Goal: Task Accomplishment & Management: Complete application form

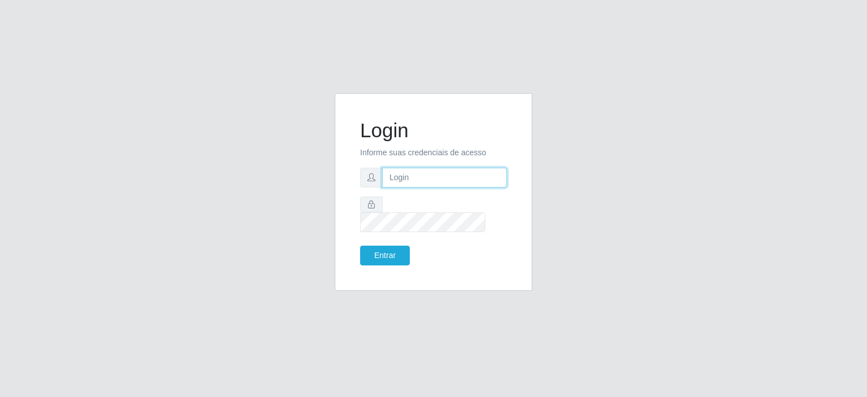
click at [433, 186] on input "text" at bounding box center [444, 178] width 125 height 20
type input "[EMAIL_ADDRESS][DOMAIN_NAME]"
click at [378, 248] on button "Entrar" at bounding box center [385, 256] width 50 height 20
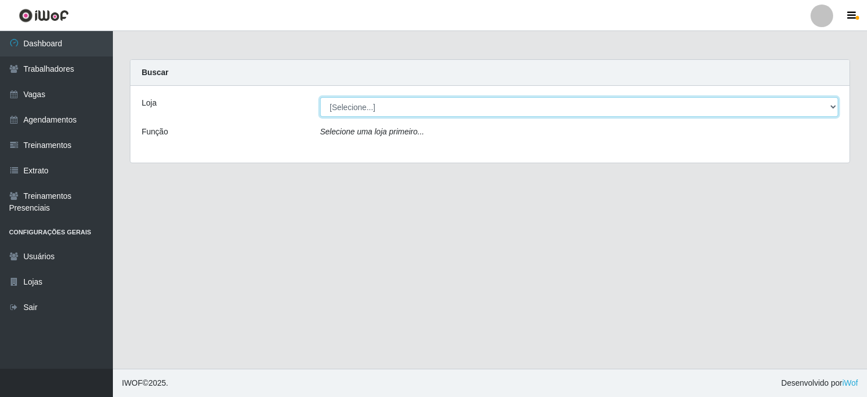
click at [384, 113] on select "[Selecione...] Corte Fácil - Unidade Planalto" at bounding box center [579, 107] width 518 height 20
select select "202"
click at [320, 97] on select "[Selecione...] Corte Fácil - Unidade Planalto" at bounding box center [579, 107] width 518 height 20
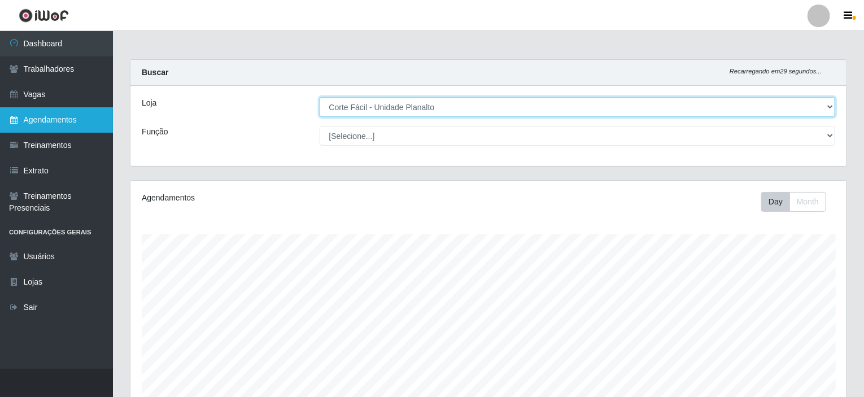
scroll to position [234, 716]
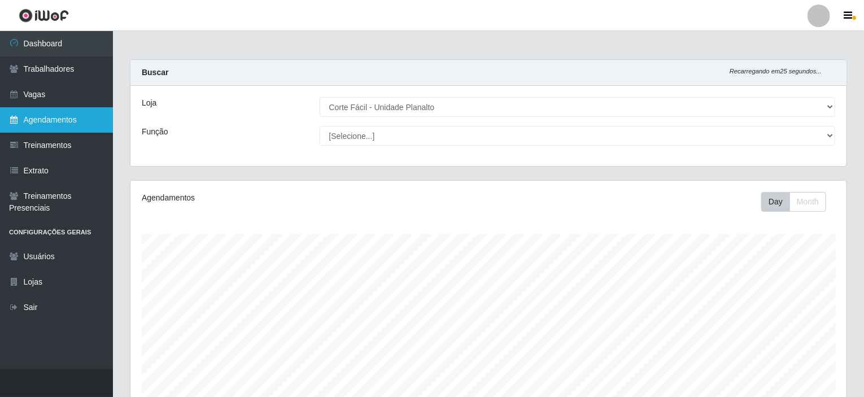
click at [46, 111] on link "Agendamentos" at bounding box center [56, 119] width 113 height 25
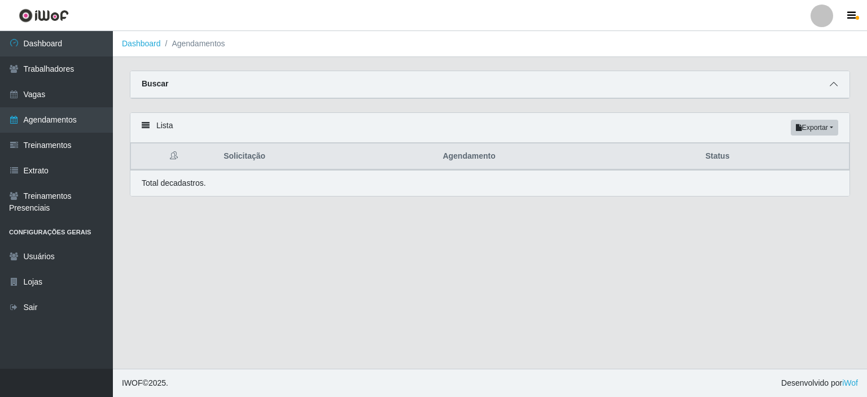
click at [832, 83] on icon at bounding box center [834, 84] width 8 height 8
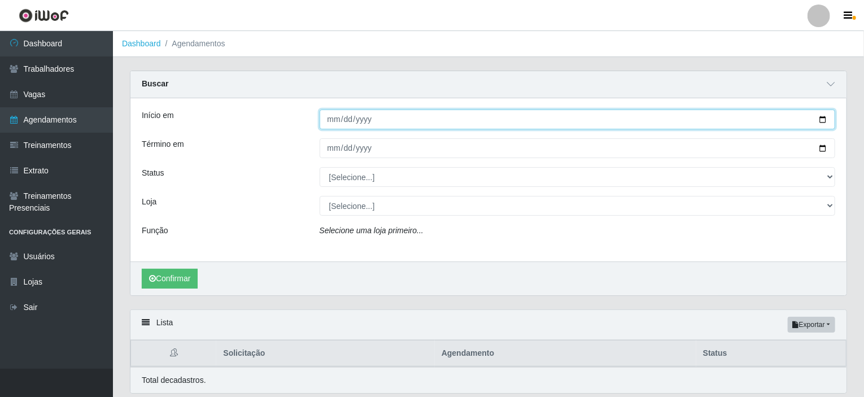
click at [823, 119] on input "Início em" at bounding box center [577, 120] width 516 height 20
type input "[DATE]"
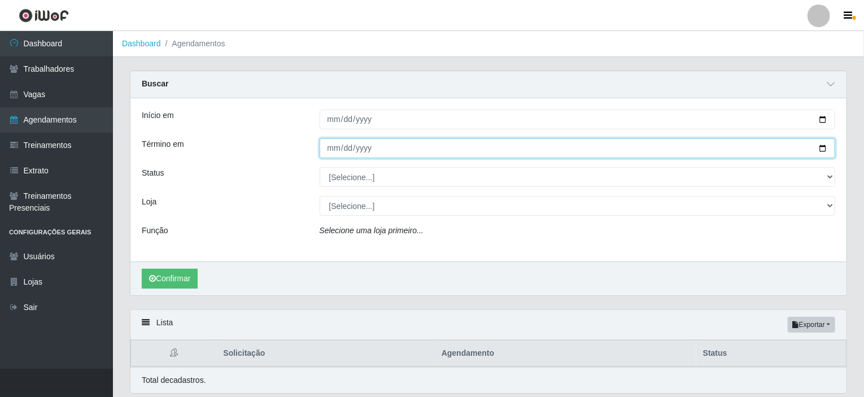
click at [820, 149] on input "Término em" at bounding box center [577, 148] width 516 height 20
type input "[DATE]"
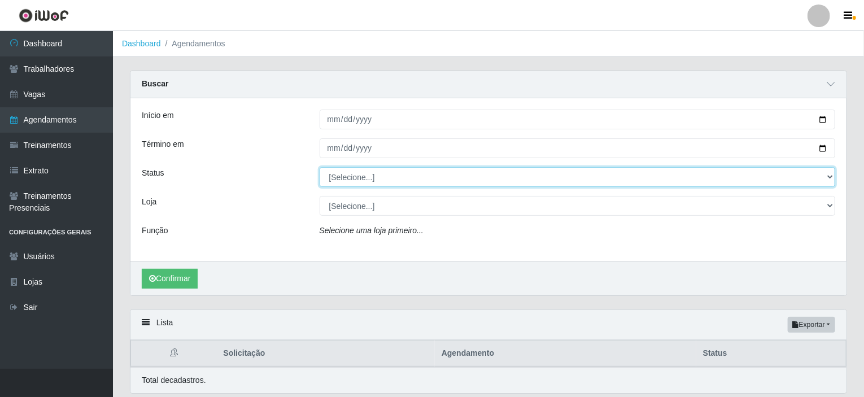
click at [424, 177] on select "[Selecione...] AGENDADO AGUARDANDO LIBERAR EM ANDAMENTO EM REVISÃO FINALIZADO C…" at bounding box center [577, 177] width 516 height 20
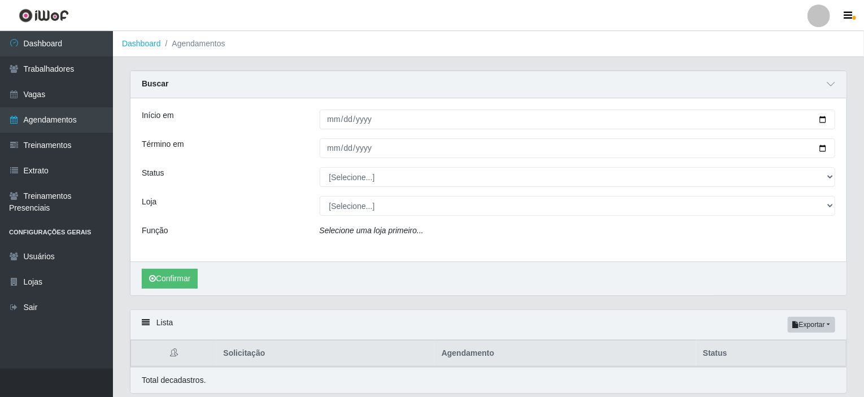
click at [233, 149] on div "Término em" at bounding box center [222, 148] width 178 height 20
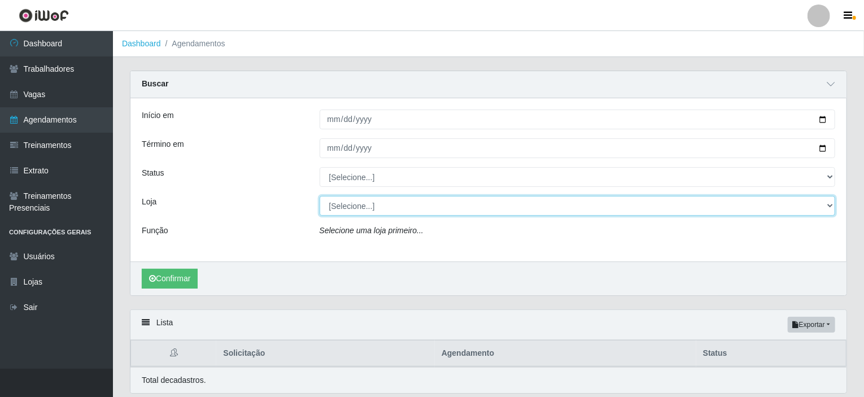
click at [830, 203] on select "[Selecione...] Corte Fácil - Unidade Planalto" at bounding box center [577, 206] width 516 height 20
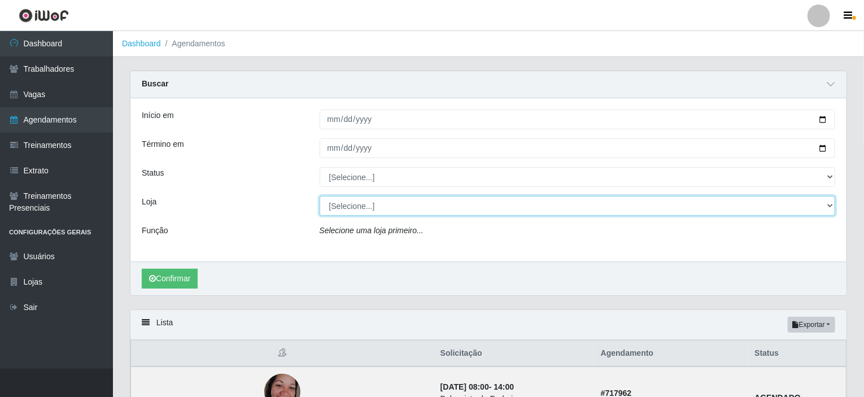
select select "202"
click at [319, 196] on select "[Selecione...] Corte Fácil - Unidade Planalto" at bounding box center [577, 206] width 516 height 20
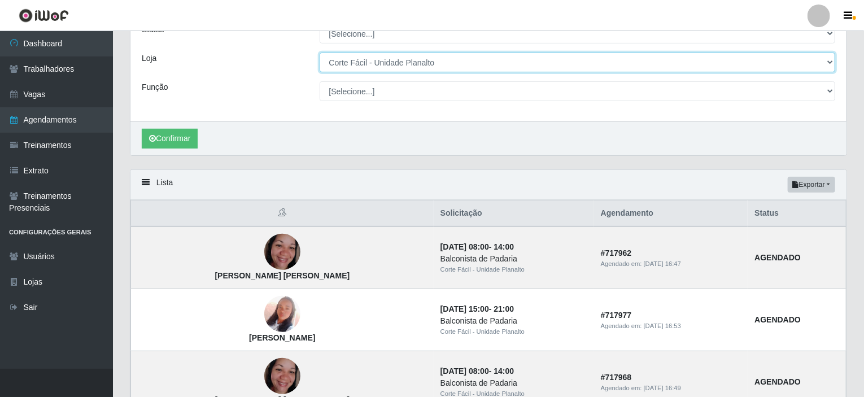
scroll to position [169, 0]
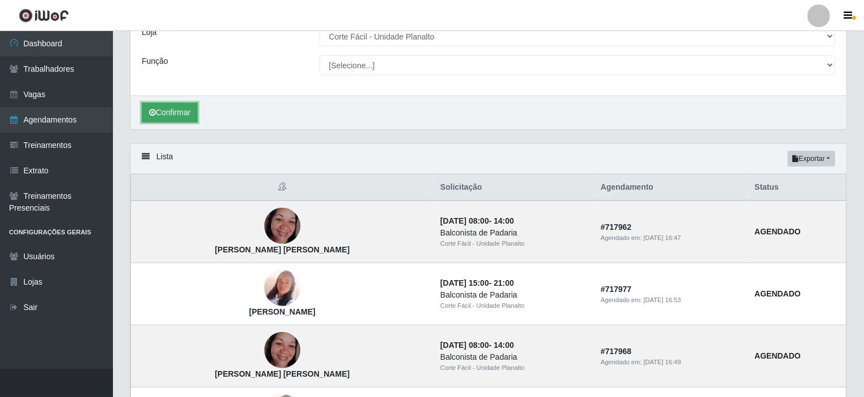
click at [159, 113] on button "Confirmar" at bounding box center [170, 113] width 56 height 20
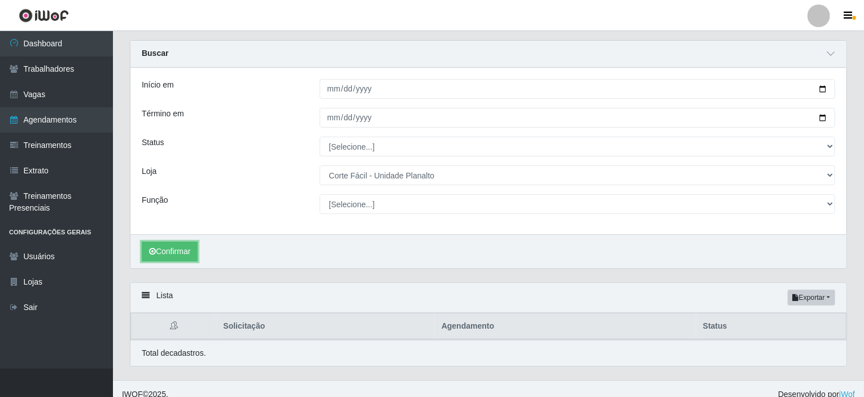
scroll to position [41, 0]
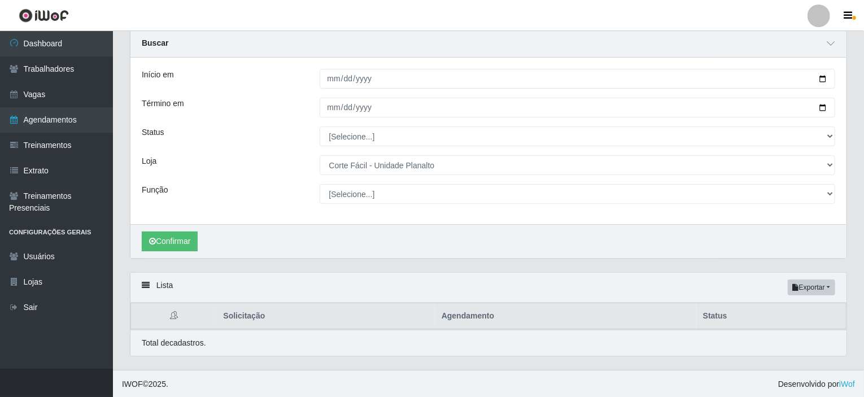
click at [263, 181] on div "Início em [DATE] Término em [DATE] Status [Selecione...] AGENDADO AGUARDANDO LI…" at bounding box center [488, 141] width 716 height 167
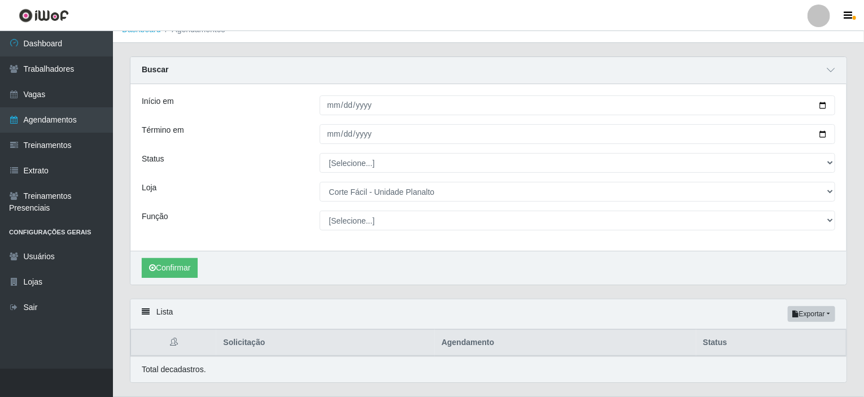
scroll to position [0, 0]
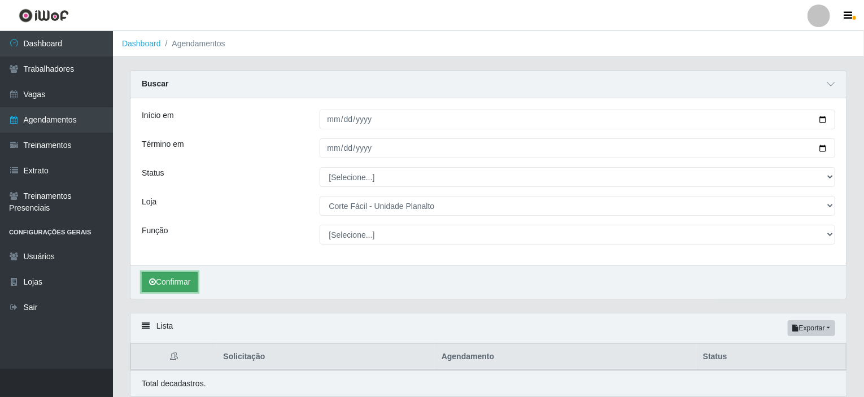
click at [172, 283] on button "Confirmar" at bounding box center [170, 282] width 56 height 20
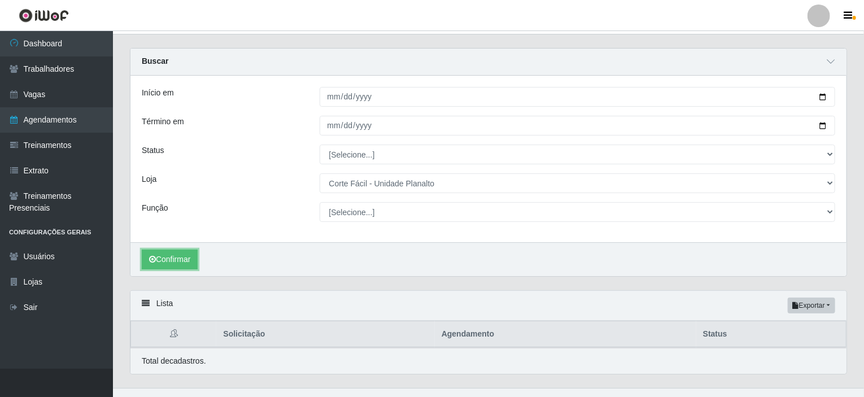
scroll to position [41, 0]
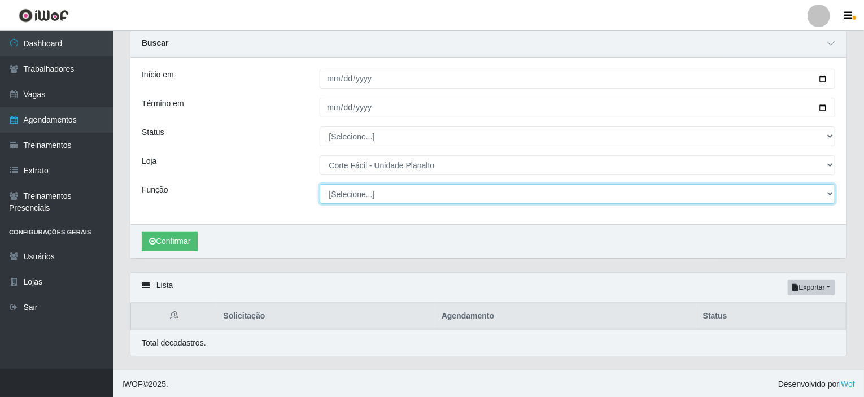
click at [350, 196] on select "[Selecione...] ASG ASG + ASG ++ Auxiliar de Estacionamento Auxiliar de Estacion…" at bounding box center [577, 194] width 516 height 20
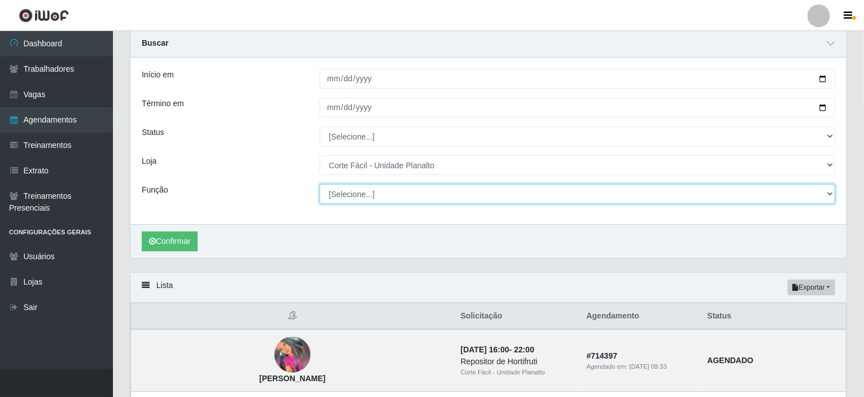
select select "107"
click at [319, 184] on select "[Selecione...] ASG ASG + ASG ++ Auxiliar de Estacionamento Auxiliar de Estacion…" at bounding box center [577, 194] width 516 height 20
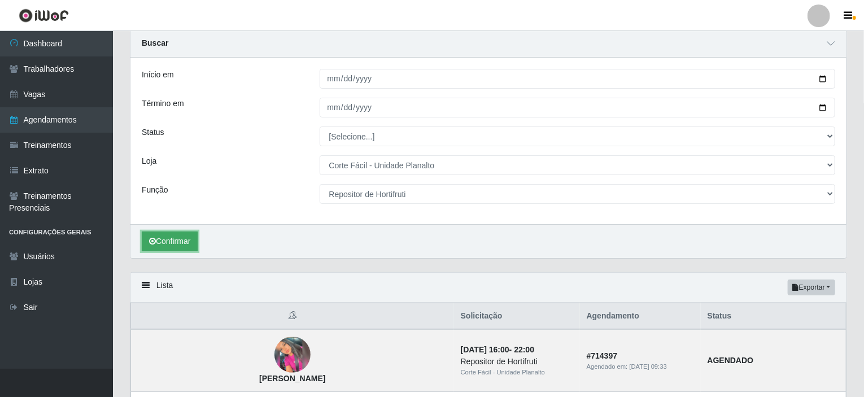
click at [177, 239] on button "Confirmar" at bounding box center [170, 241] width 56 height 20
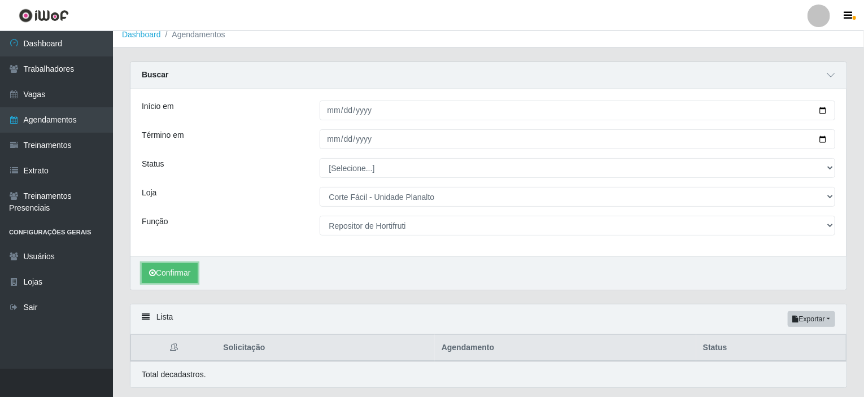
scroll to position [41, 0]
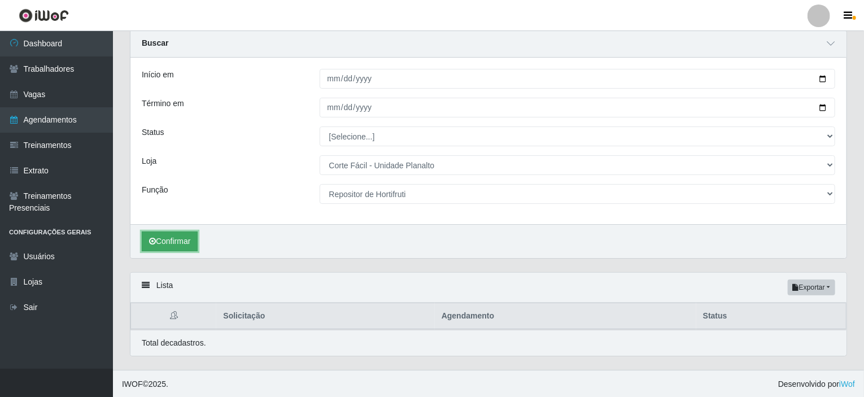
click at [187, 239] on button "Confirmar" at bounding box center [170, 241] width 56 height 20
click at [174, 243] on button "Confirmar" at bounding box center [170, 241] width 56 height 20
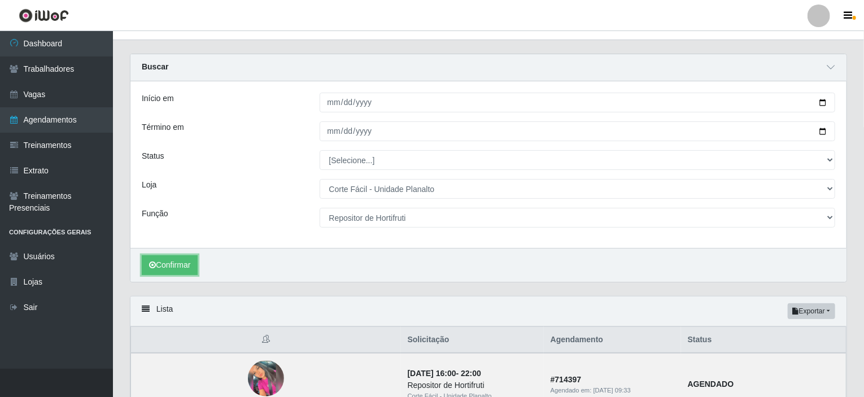
scroll to position [0, 0]
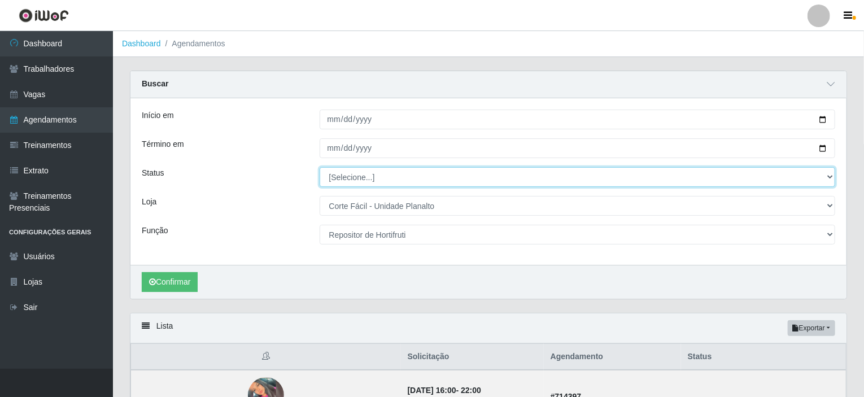
click at [826, 173] on select "[Selecione...] AGENDADO AGUARDANDO LIBERAR EM ANDAMENTO EM REVISÃO FINALIZADO C…" at bounding box center [577, 177] width 516 height 20
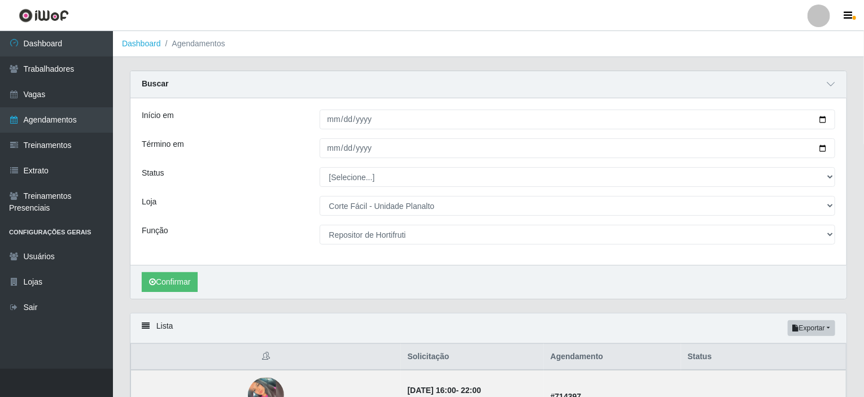
click at [242, 220] on div "Início em [DATE] Término em [DATE] Status [Selecione...] AGENDADO AGUARDANDO LI…" at bounding box center [488, 181] width 716 height 167
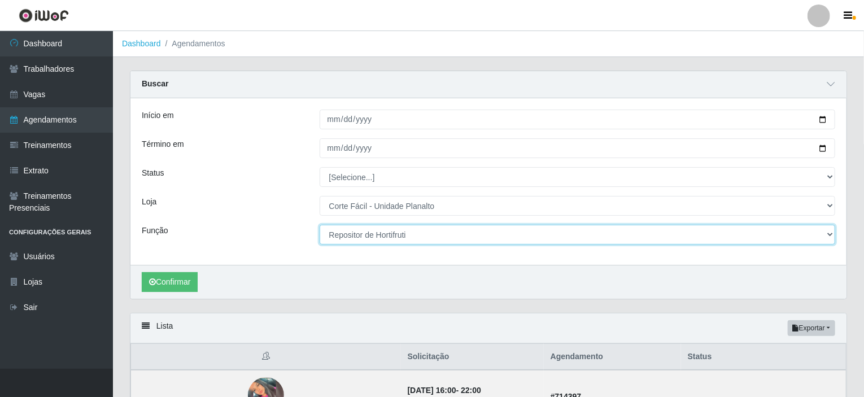
click at [831, 228] on select "[Selecione...] ASG ASG + ASG ++ Auxiliar de Estacionamento Auxiliar de Estacion…" at bounding box center [577, 235] width 516 height 20
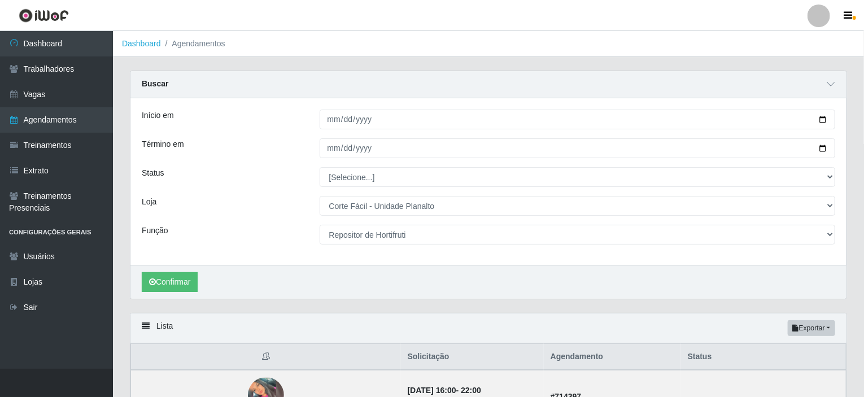
click at [266, 161] on div "Início em [DATE] Término em [DATE] Status [Selecione...] AGENDADO AGUARDANDO LI…" at bounding box center [488, 181] width 716 height 167
click at [178, 276] on button "Confirmar" at bounding box center [170, 282] width 56 height 20
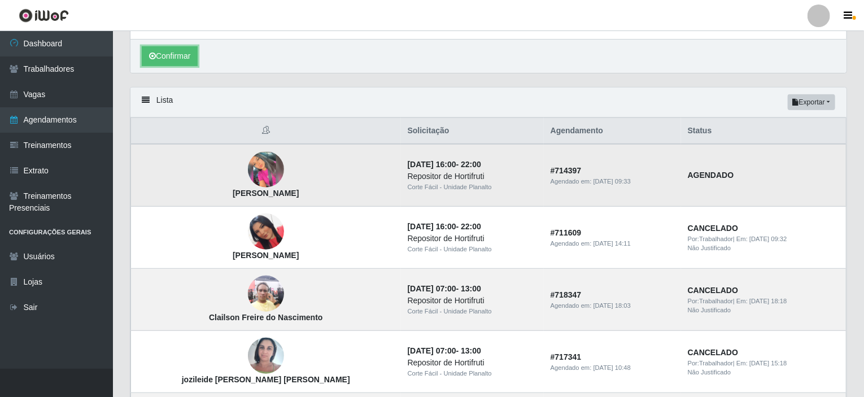
scroll to position [41, 0]
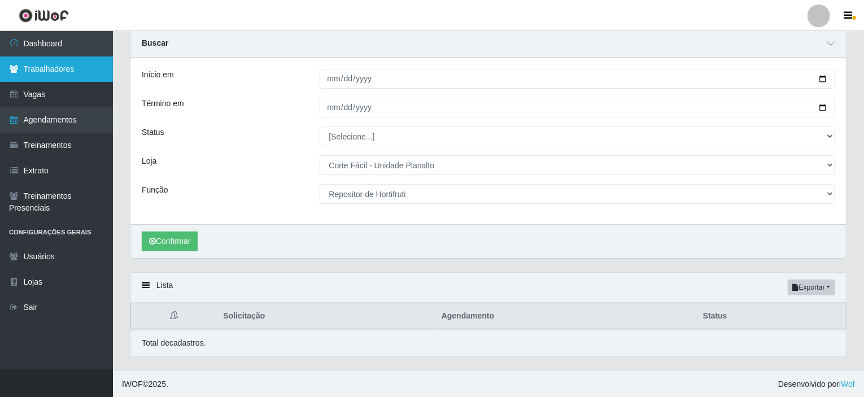
click at [57, 71] on link "Trabalhadores" at bounding box center [56, 68] width 113 height 25
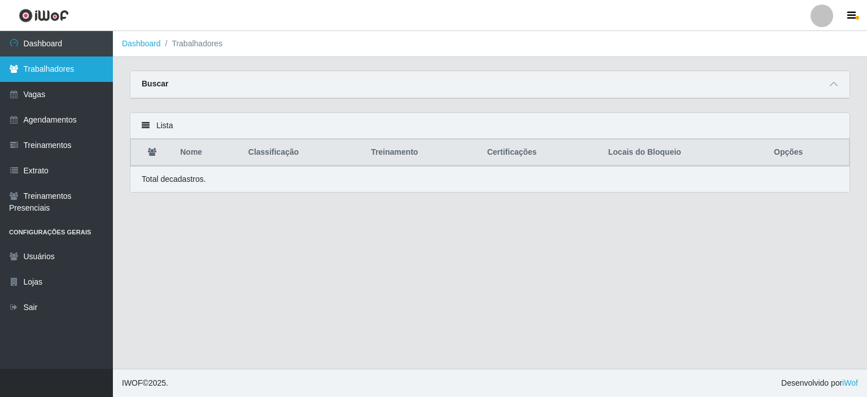
click at [49, 67] on link "Trabalhadores" at bounding box center [56, 68] width 113 height 25
click at [76, 69] on link "Trabalhadores" at bounding box center [56, 68] width 113 height 25
click at [43, 63] on link "Trabalhadores" at bounding box center [56, 68] width 113 height 25
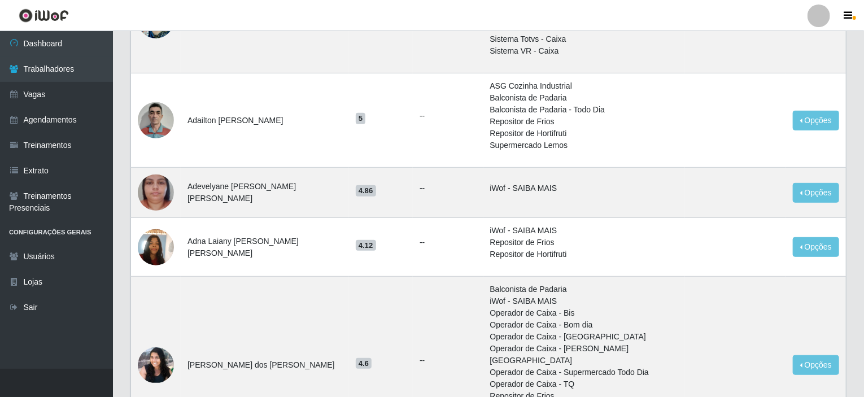
scroll to position [226, 0]
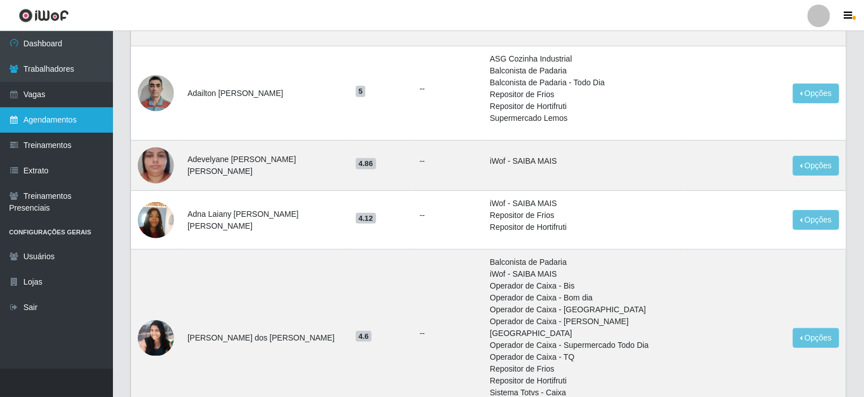
click at [64, 124] on link "Agendamentos" at bounding box center [56, 119] width 113 height 25
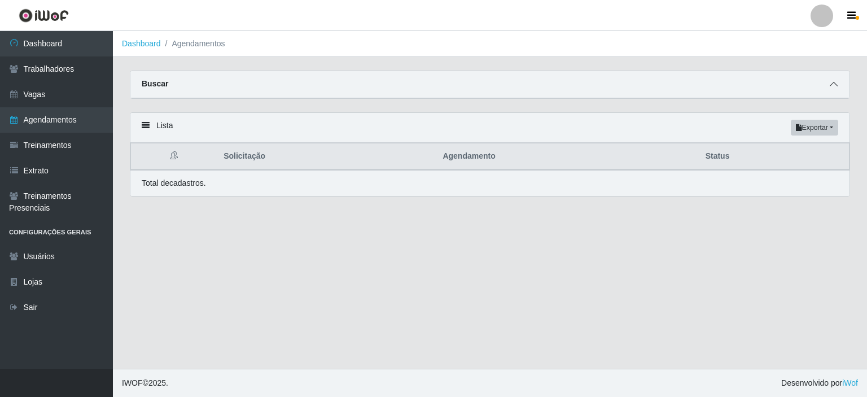
click at [833, 88] on icon at bounding box center [834, 84] width 8 height 8
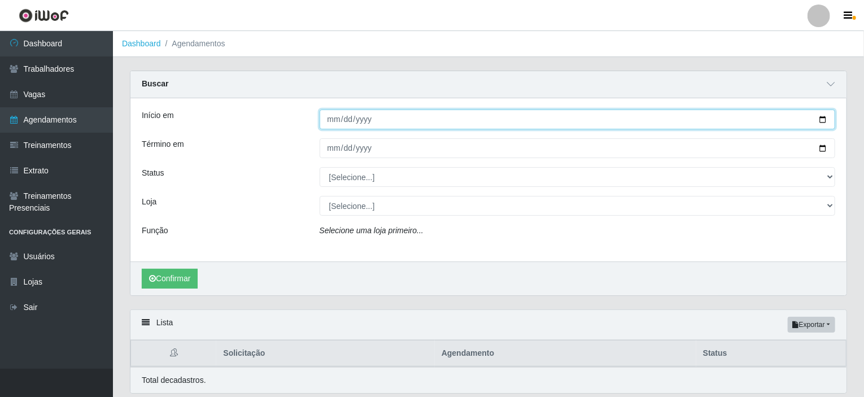
click at [824, 116] on input "Início em" at bounding box center [577, 120] width 516 height 20
type input "[DATE]"
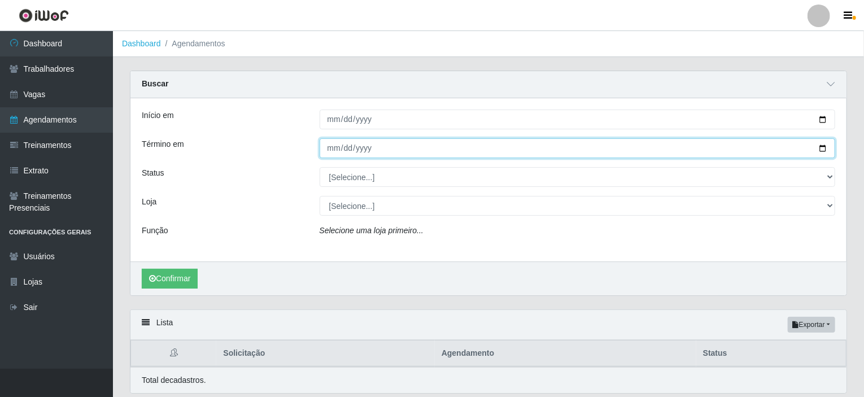
click at [818, 150] on input "Término em" at bounding box center [577, 148] width 516 height 20
type input "[DATE]"
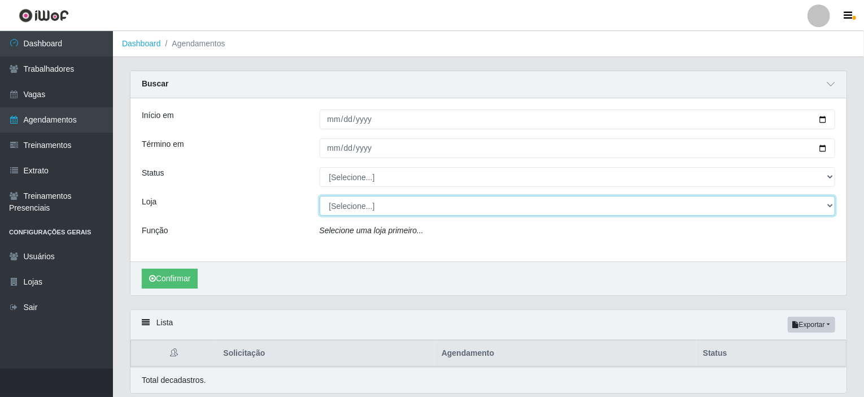
click at [627, 213] on select "[Selecione...] Corte Fácil - Unidade Planalto" at bounding box center [577, 206] width 516 height 20
select select "202"
click at [319, 196] on select "[Selecione...] Corte Fácil - Unidade Planalto" at bounding box center [577, 206] width 516 height 20
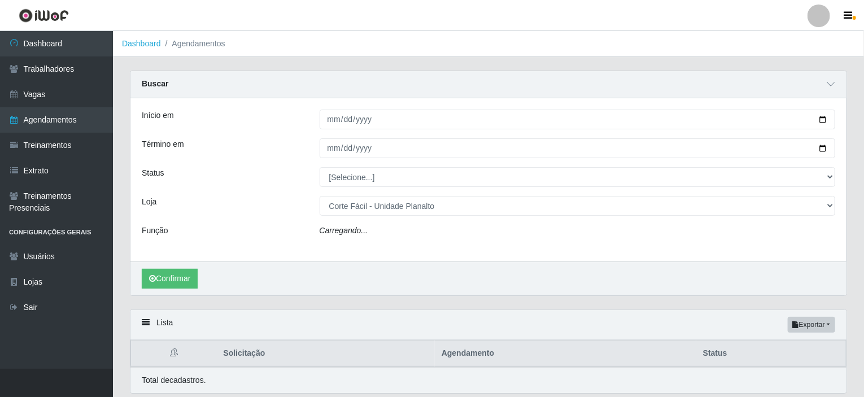
click at [165, 289] on div "Confirmar" at bounding box center [488, 278] width 716 height 34
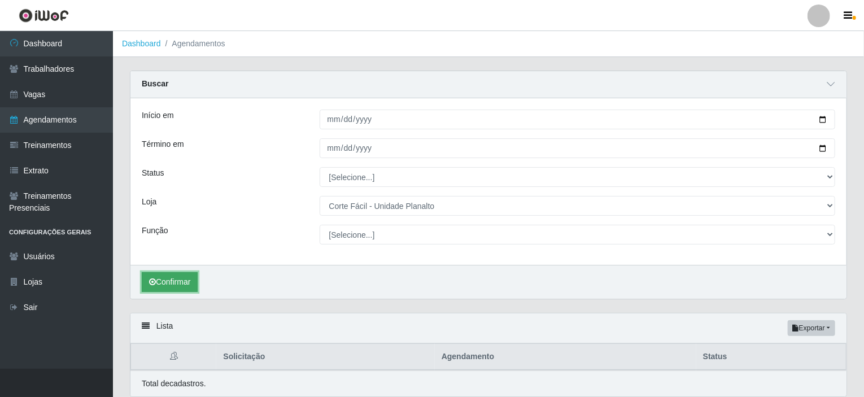
click at [176, 283] on button "Confirmar" at bounding box center [170, 282] width 56 height 20
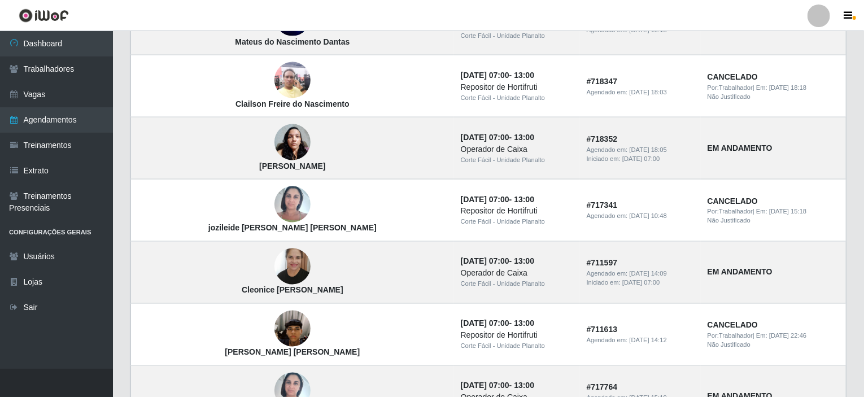
scroll to position [887, 0]
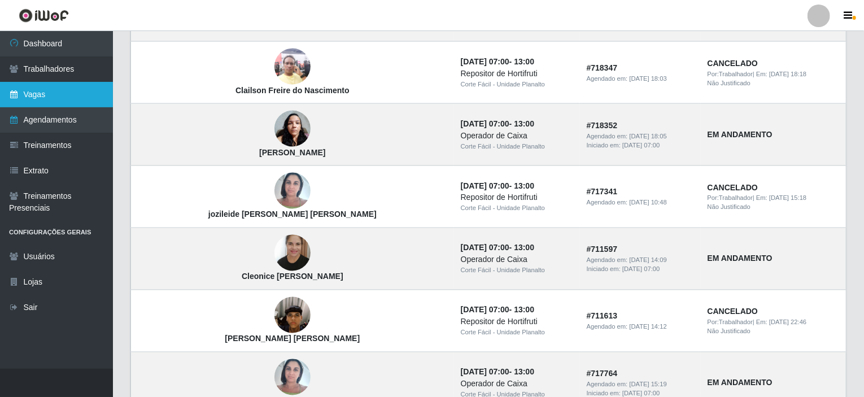
click at [34, 94] on link "Vagas" at bounding box center [56, 94] width 113 height 25
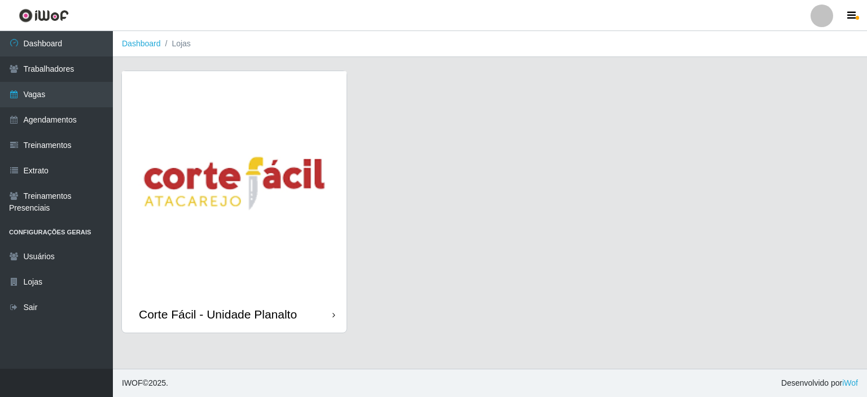
click at [233, 144] on img at bounding box center [234, 183] width 225 height 225
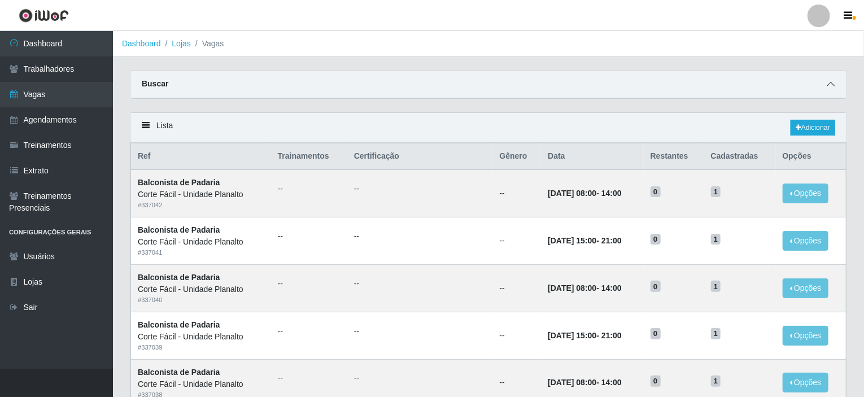
click at [833, 82] on icon at bounding box center [830, 84] width 8 height 8
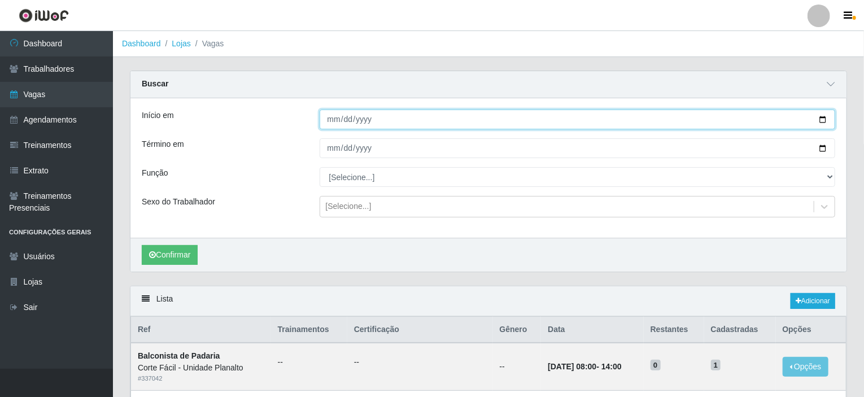
drag, startPoint x: 831, startPoint y: 117, endPoint x: 825, endPoint y: 119, distance: 7.0
click at [831, 117] on input "Início em" at bounding box center [577, 120] width 516 height 20
click at [824, 119] on input "Início em" at bounding box center [577, 120] width 516 height 20
type input "[DATE]"
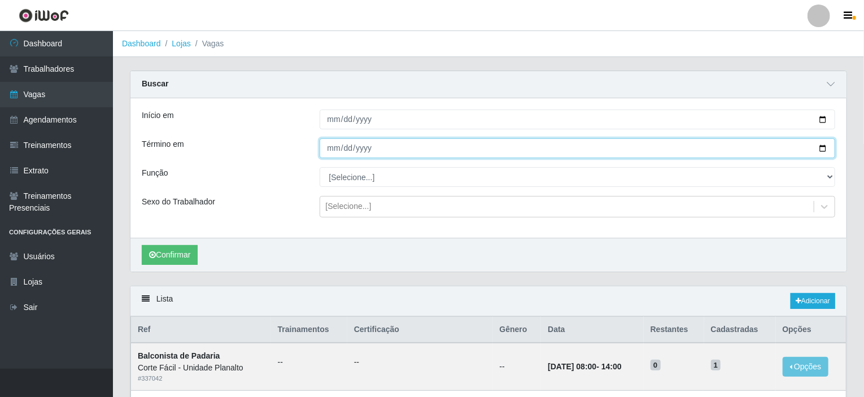
click at [826, 148] on input "Término em" at bounding box center [577, 148] width 516 height 20
type input "[DATE]"
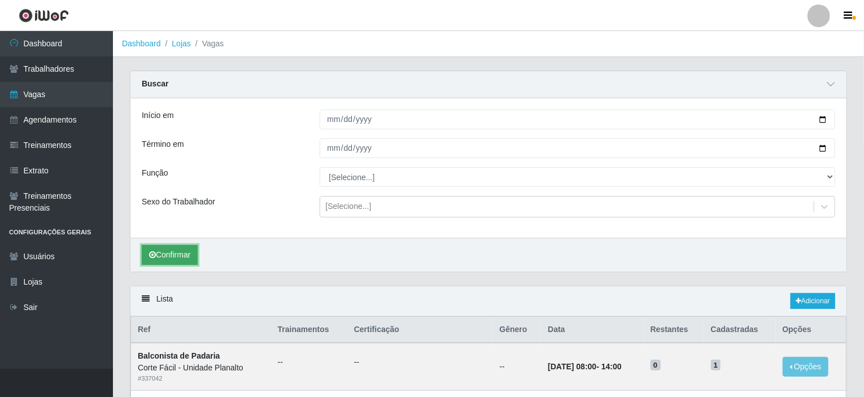
click at [157, 255] on button "Confirmar" at bounding box center [170, 255] width 56 height 20
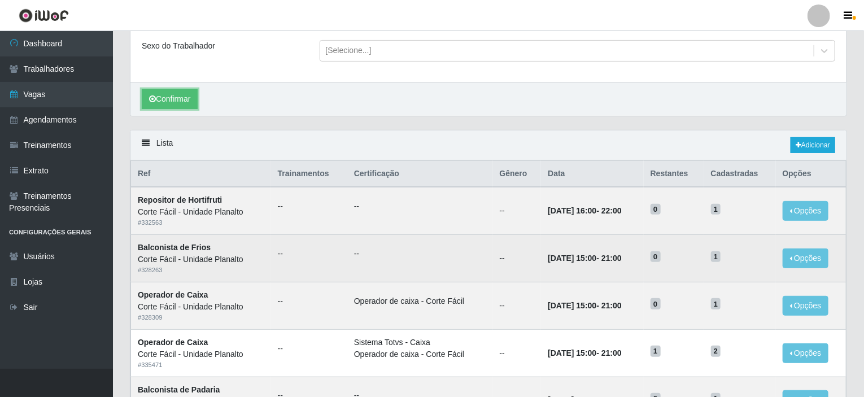
scroll to position [183, 0]
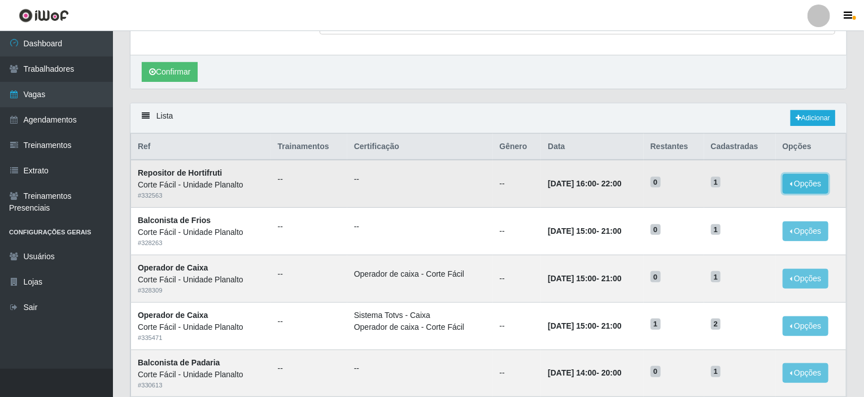
click at [808, 180] on button "Opções" at bounding box center [805, 184] width 46 height 20
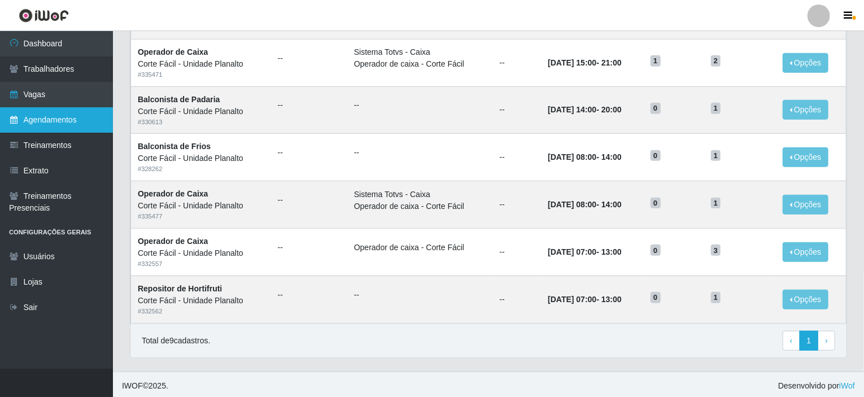
scroll to position [389, 0]
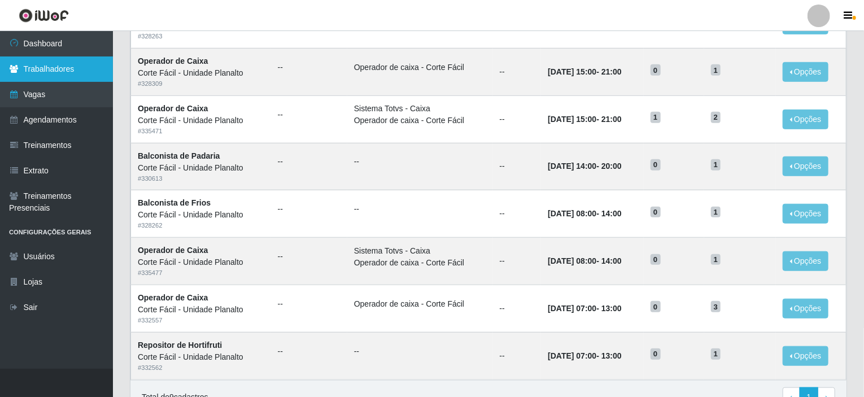
click at [60, 69] on link "Trabalhadores" at bounding box center [56, 68] width 113 height 25
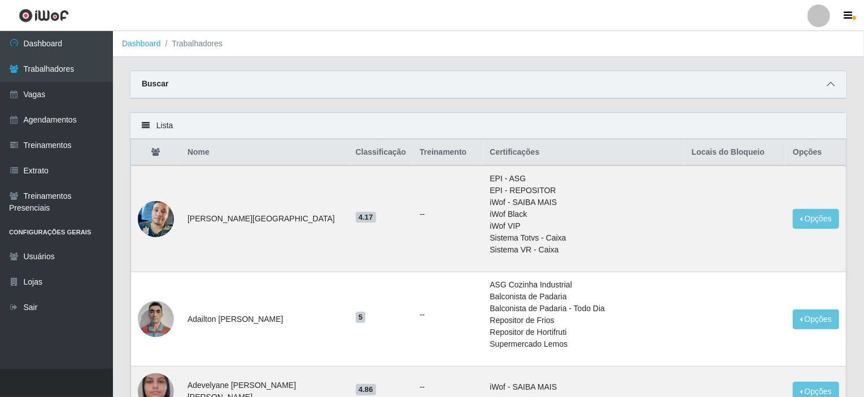
click at [831, 81] on icon at bounding box center [830, 84] width 8 height 8
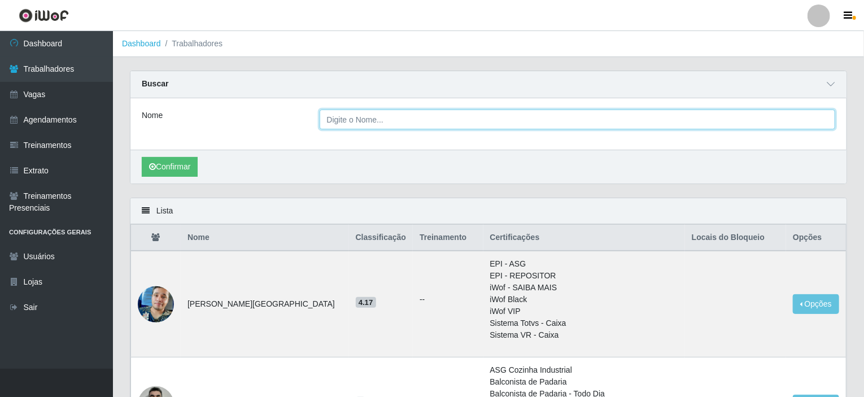
click at [405, 124] on input "Nome" at bounding box center [577, 120] width 516 height 20
click at [142, 157] on button "Confirmar" at bounding box center [170, 167] width 56 height 20
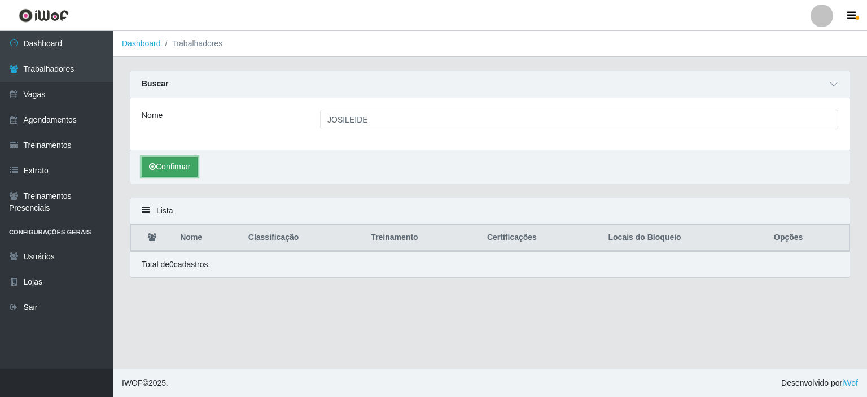
click at [169, 162] on button "Confirmar" at bounding box center [170, 167] width 56 height 20
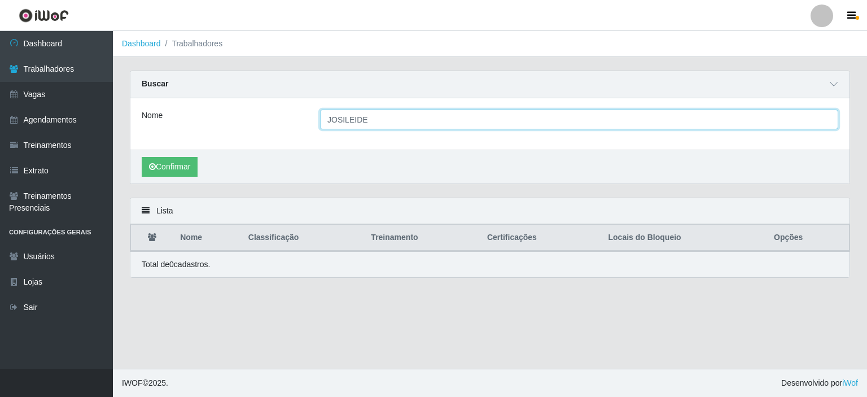
click at [337, 121] on input "JOSILEIDE" at bounding box center [579, 120] width 518 height 20
click at [340, 119] on input "JOSILEIDE" at bounding box center [579, 120] width 518 height 20
type input "JOZILEIDE"
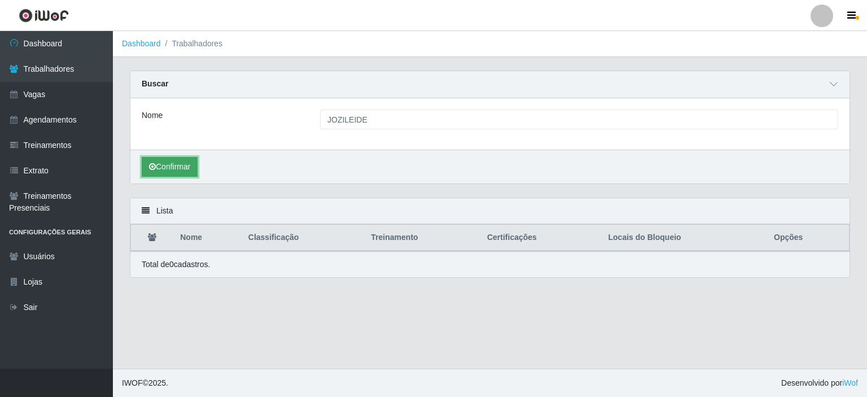
click at [191, 166] on button "Confirmar" at bounding box center [170, 167] width 56 height 20
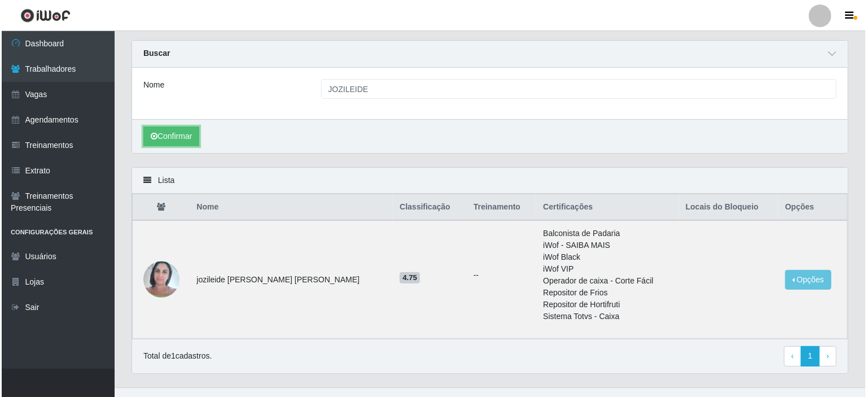
scroll to position [47, 0]
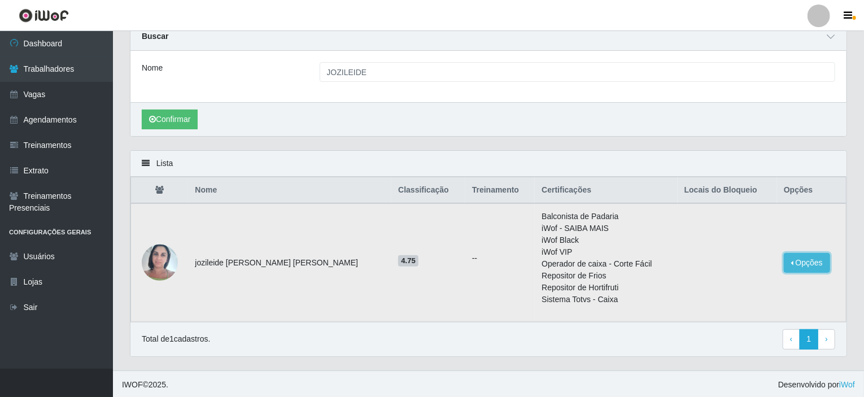
click at [809, 261] on button "Opções" at bounding box center [806, 263] width 46 height 20
click at [695, 286] on button "Bloquear - Loja" at bounding box center [736, 288] width 91 height 23
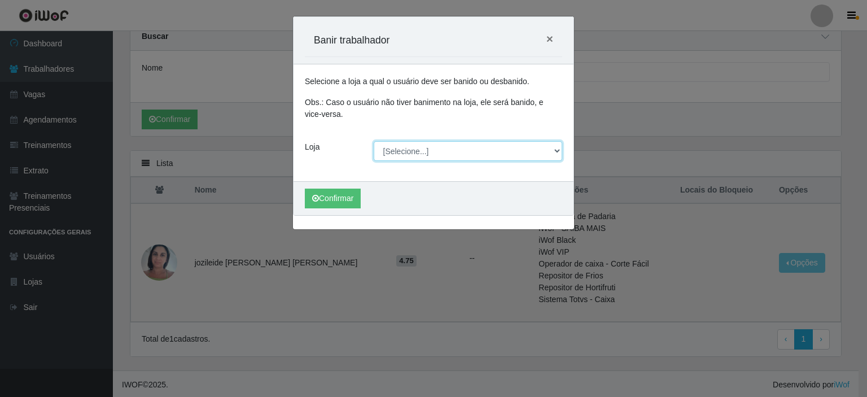
click at [419, 152] on select "[Selecione...] Corte Fácil - Unidade Planalto" at bounding box center [468, 151] width 189 height 20
select select "202"
click at [374, 141] on select "[Selecione...] Corte Fácil - Unidade Planalto" at bounding box center [468, 151] width 189 height 20
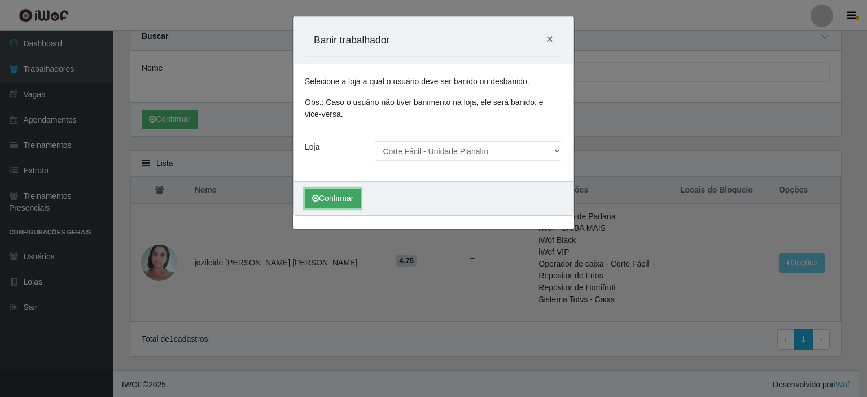
click at [341, 203] on button "Confirmar" at bounding box center [333, 199] width 56 height 20
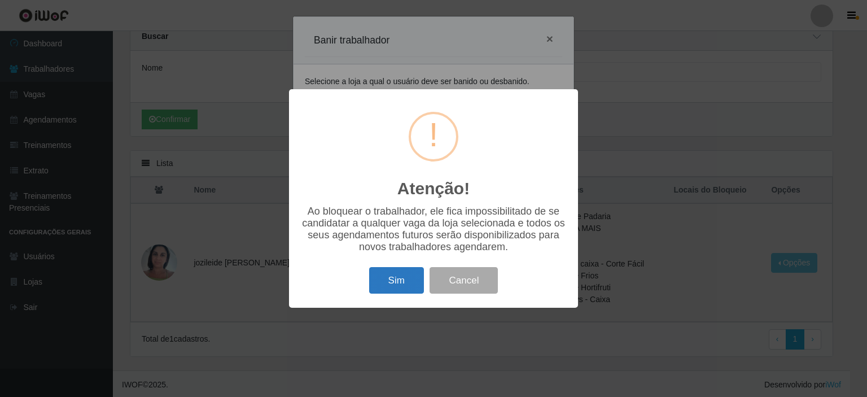
click at [379, 279] on button "Sim" at bounding box center [396, 280] width 55 height 27
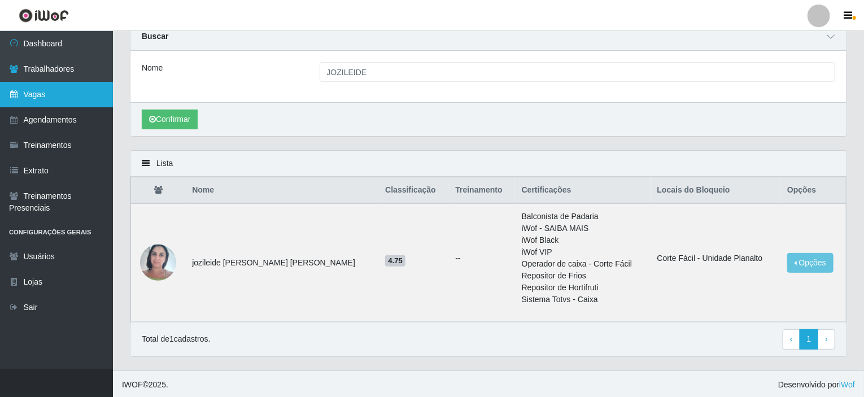
click at [82, 91] on link "Vagas" at bounding box center [56, 94] width 113 height 25
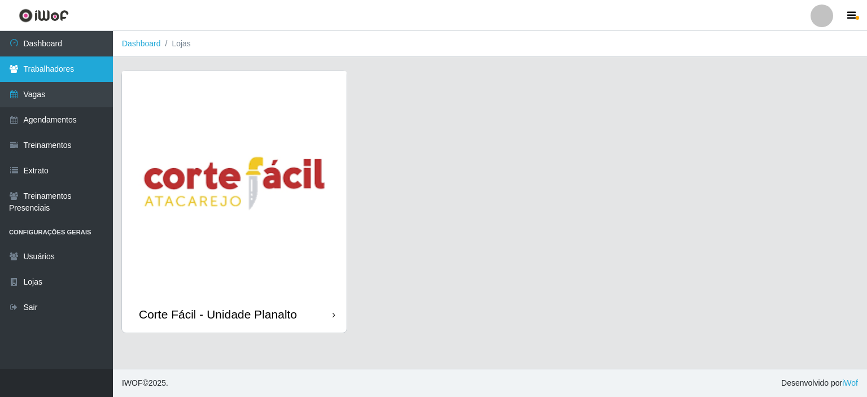
click at [72, 66] on link "Trabalhadores" at bounding box center [56, 68] width 113 height 25
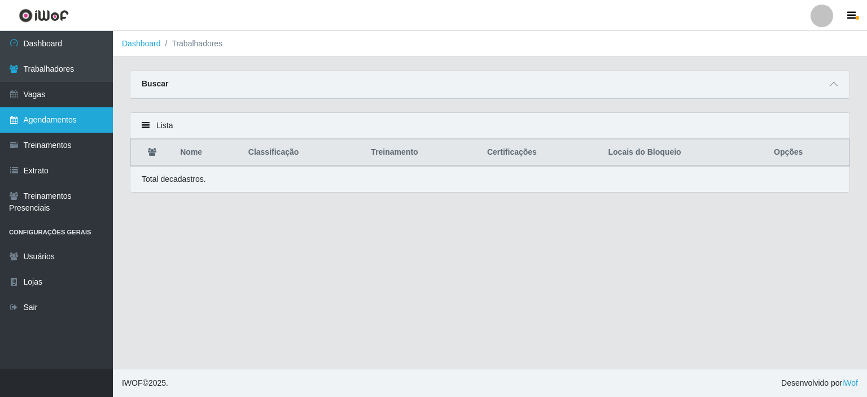
click at [61, 120] on link "Agendamentos" at bounding box center [56, 119] width 113 height 25
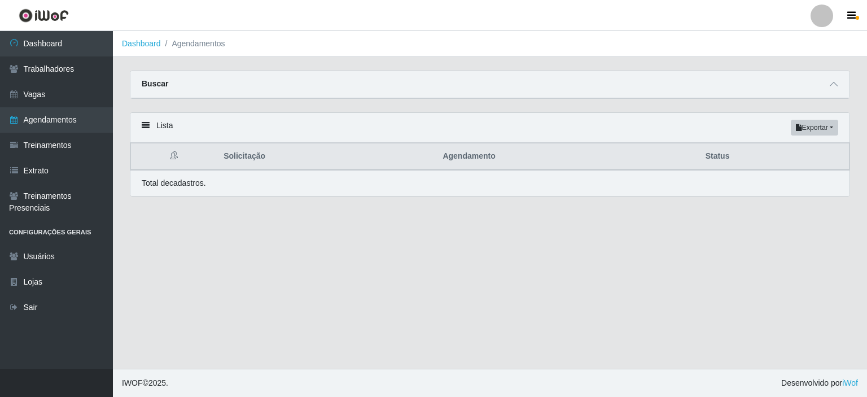
click at [269, 92] on div "Buscar" at bounding box center [489, 84] width 719 height 27
click at [828, 82] on span at bounding box center [834, 84] width 14 height 13
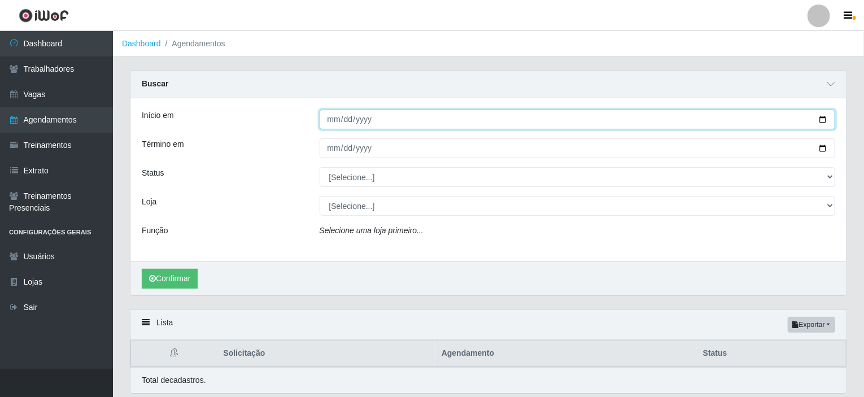
click at [822, 118] on input "Início em" at bounding box center [577, 120] width 516 height 20
type input "[DATE]"
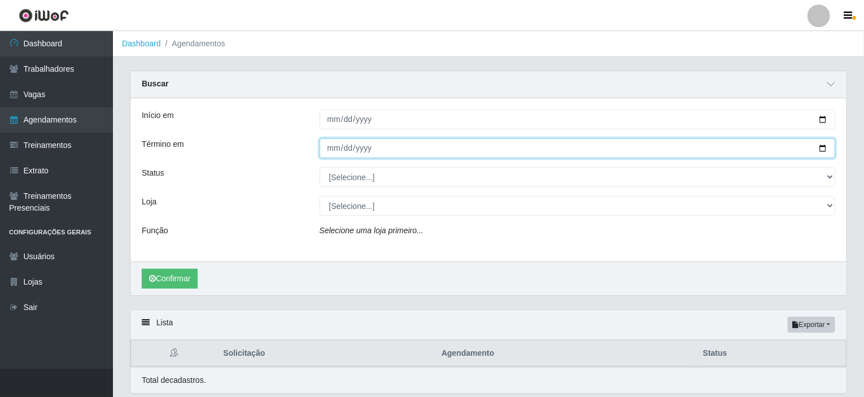
click at [819, 148] on input "Término em" at bounding box center [577, 148] width 516 height 20
type input "[DATE]"
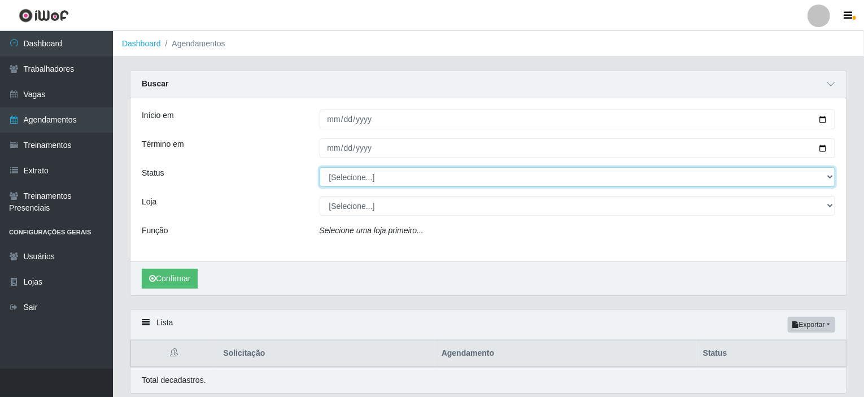
click at [833, 181] on select "[Selecione...] AGENDADO AGUARDANDO LIBERAR EM ANDAMENTO EM REVISÃO FINALIZADO C…" at bounding box center [577, 177] width 516 height 20
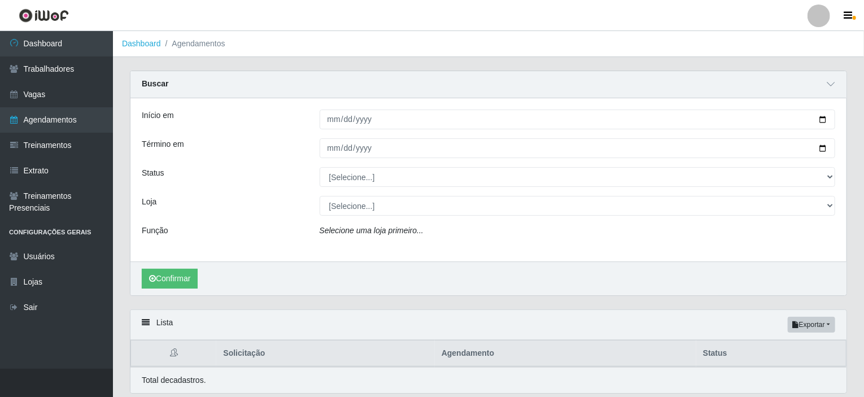
click at [248, 200] on div "Loja" at bounding box center [222, 206] width 178 height 20
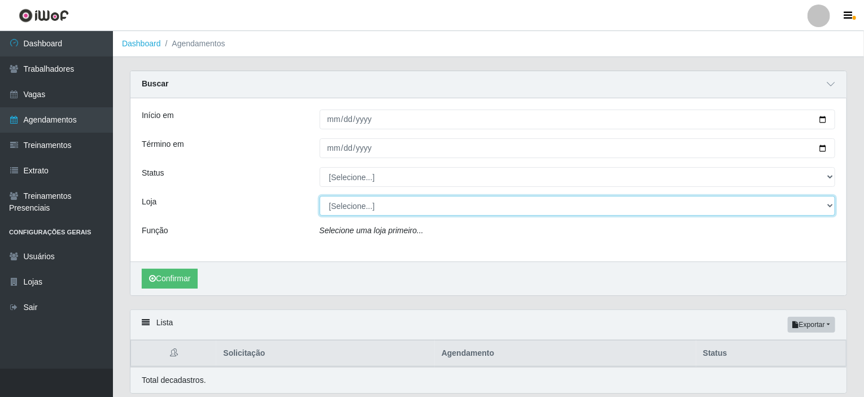
click at [360, 208] on select "[Selecione...] Corte Fácil - Unidade Planalto" at bounding box center [577, 206] width 516 height 20
select select "202"
click at [319, 196] on select "[Selecione...] Corte Fácil - Unidade Planalto" at bounding box center [577, 206] width 516 height 20
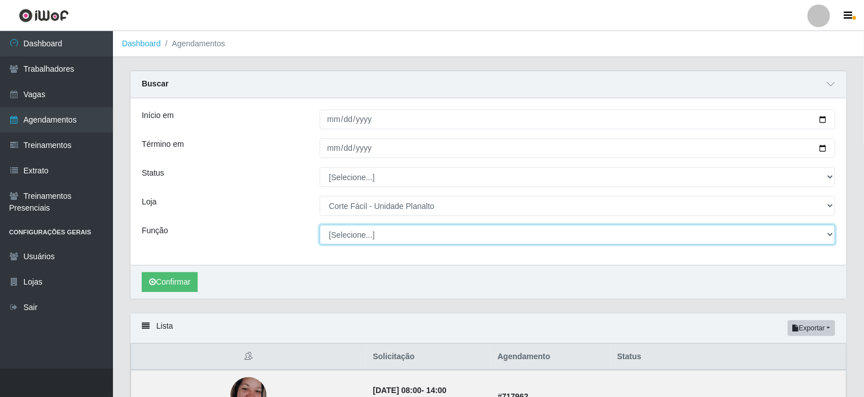
click at [374, 234] on select "[Selecione...] ASG ASG + ASG ++ Auxiliar de Estacionamento Auxiliar de Estacion…" at bounding box center [577, 235] width 516 height 20
select select "107"
click at [319, 225] on select "[Selecione...] ASG ASG + ASG ++ Auxiliar de Estacionamento Auxiliar de Estacion…" at bounding box center [577, 235] width 516 height 20
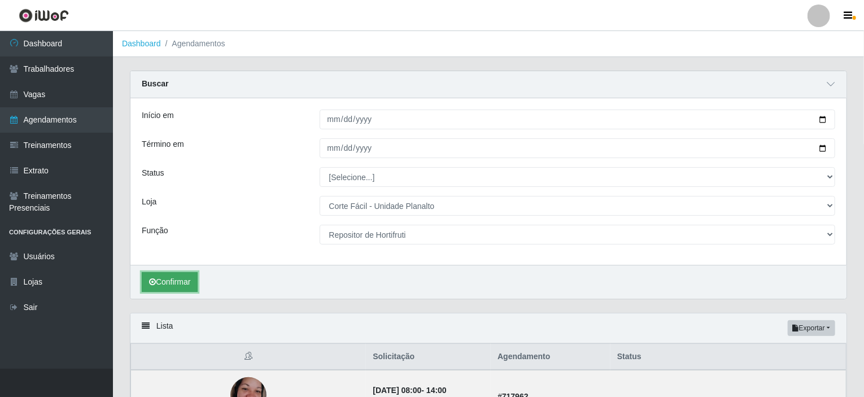
click at [167, 284] on button "Confirmar" at bounding box center [170, 282] width 56 height 20
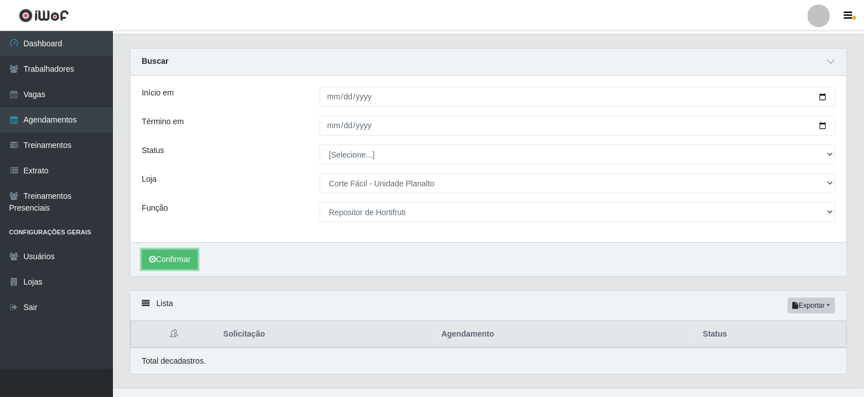
scroll to position [41, 0]
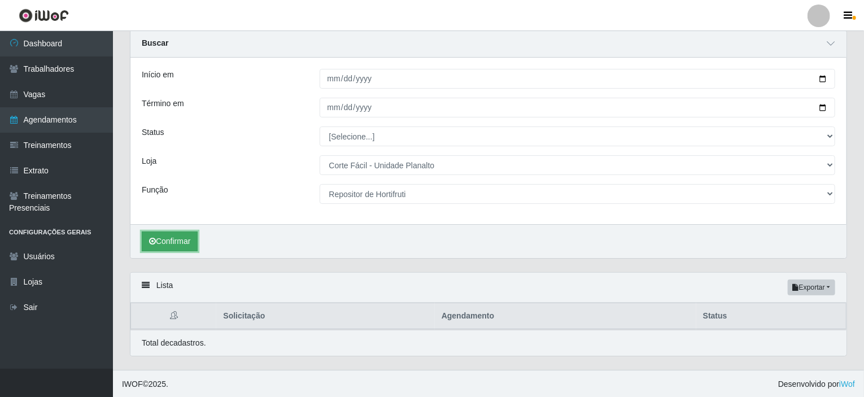
click at [174, 241] on button "Confirmar" at bounding box center [170, 241] width 56 height 20
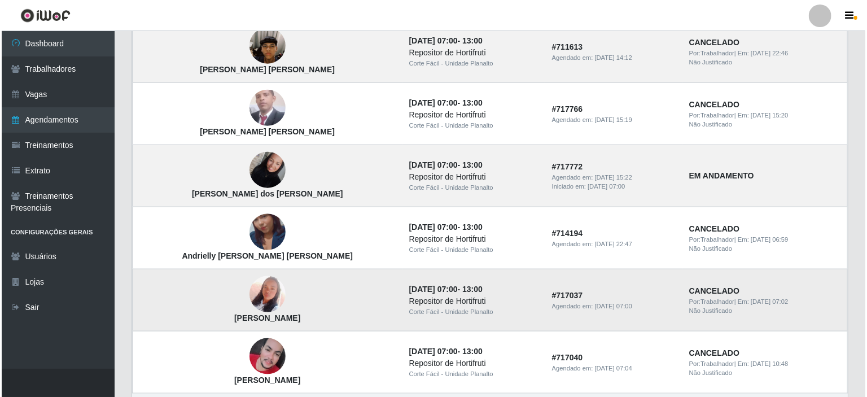
scroll to position [605, 0]
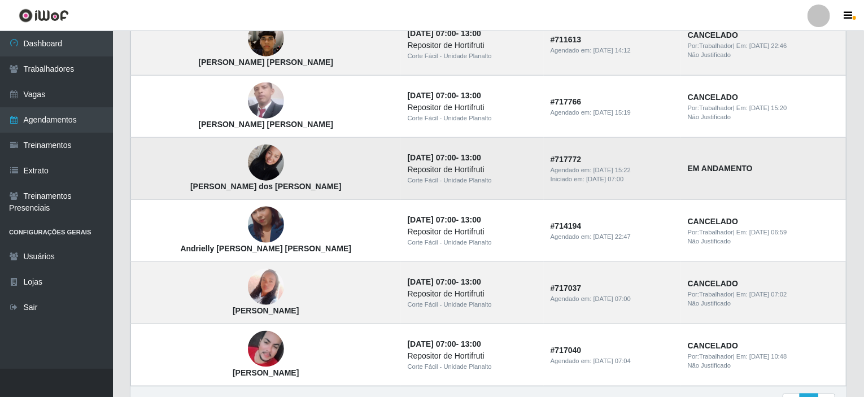
click at [248, 160] on img at bounding box center [266, 163] width 36 height 48
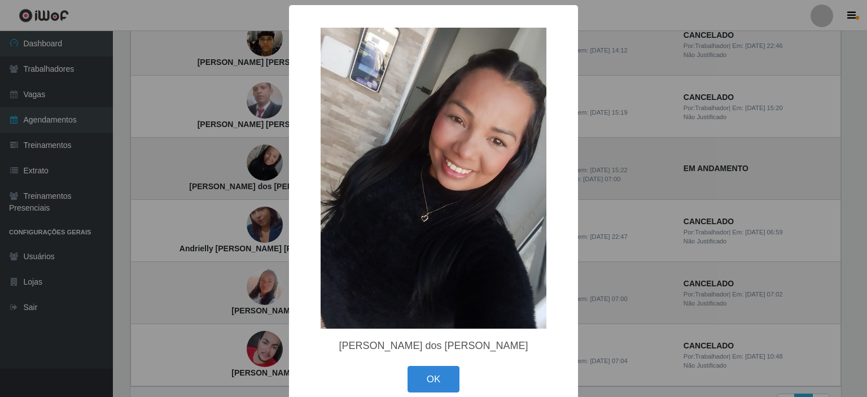
click at [228, 160] on div "× [PERSON_NAME] dos [PERSON_NAME] OK Cancel" at bounding box center [433, 198] width 867 height 397
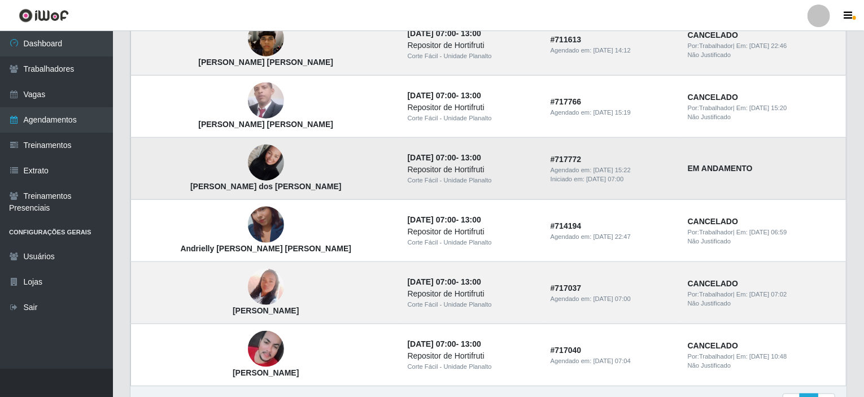
click at [248, 148] on img at bounding box center [266, 163] width 36 height 48
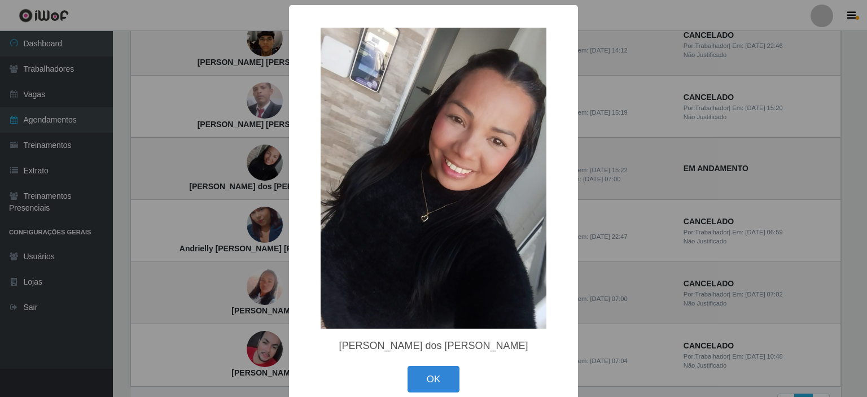
click at [443, 151] on img at bounding box center [434, 178] width 226 height 301
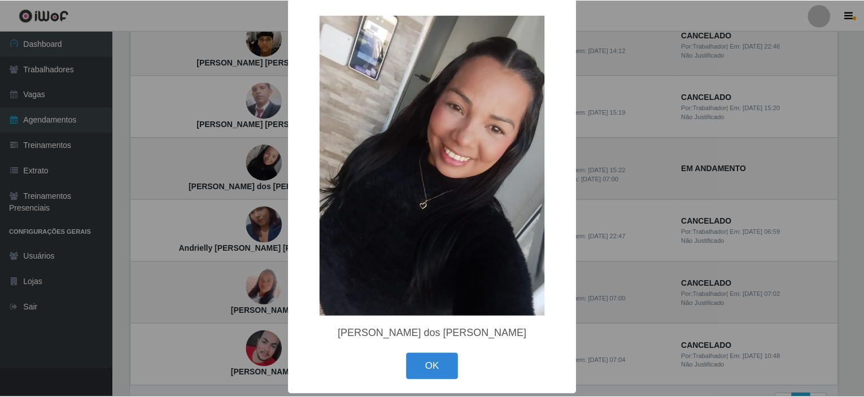
scroll to position [16, 0]
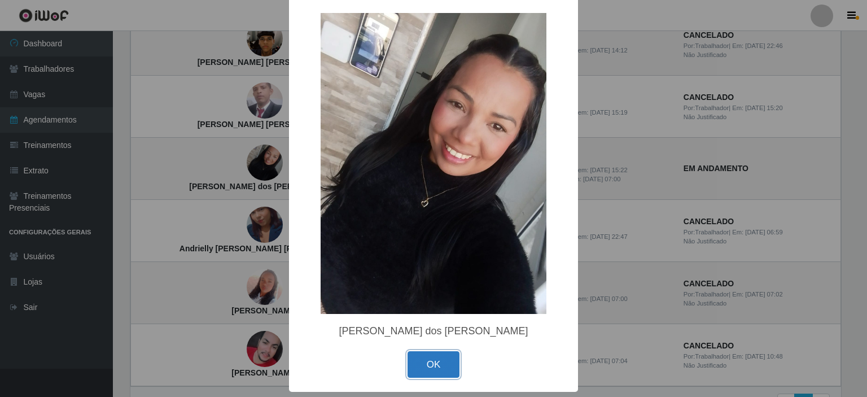
click at [431, 364] on button "OK" at bounding box center [434, 364] width 52 height 27
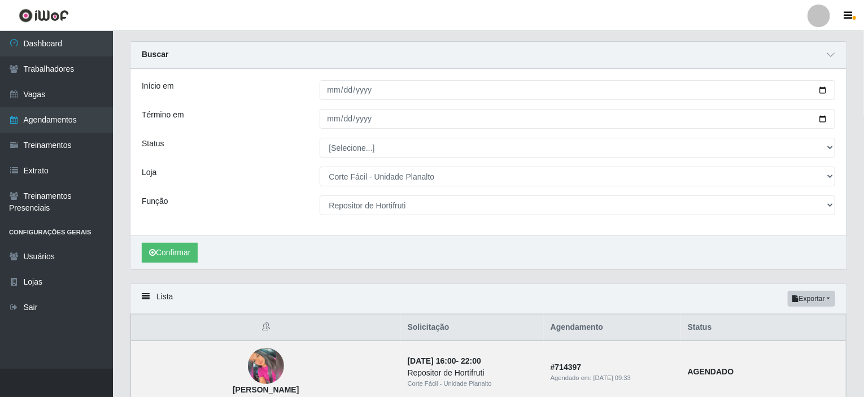
scroll to position [0, 0]
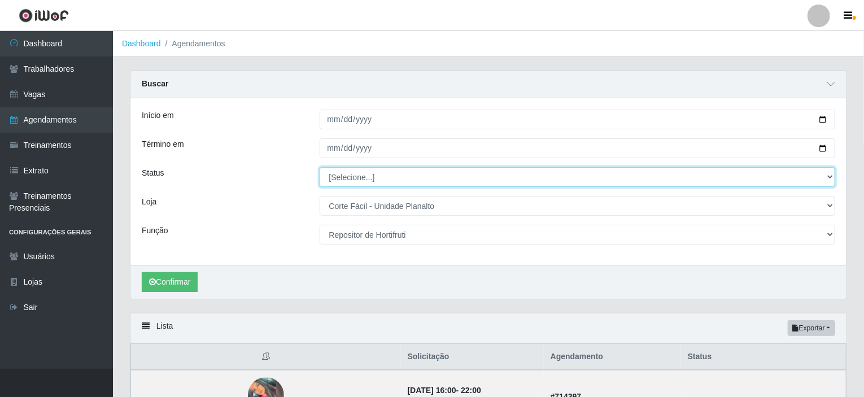
click at [830, 175] on select "[Selecione...] AGENDADO AGUARDANDO LIBERAR EM ANDAMENTO EM REVISÃO FINALIZADO C…" at bounding box center [577, 177] width 516 height 20
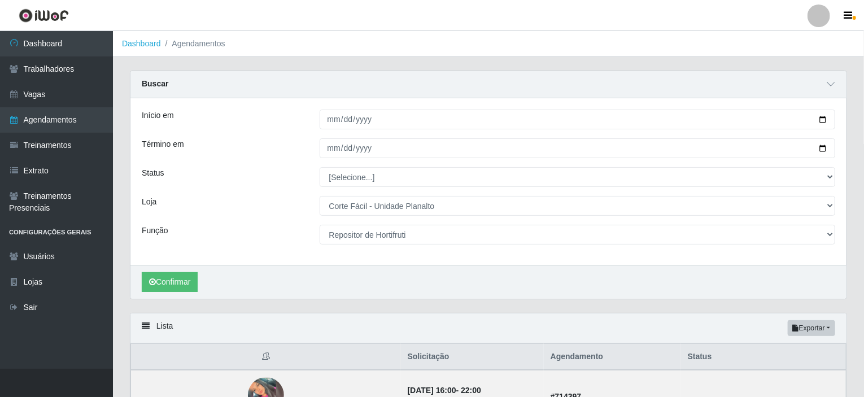
click at [278, 168] on div "Status" at bounding box center [222, 177] width 178 height 20
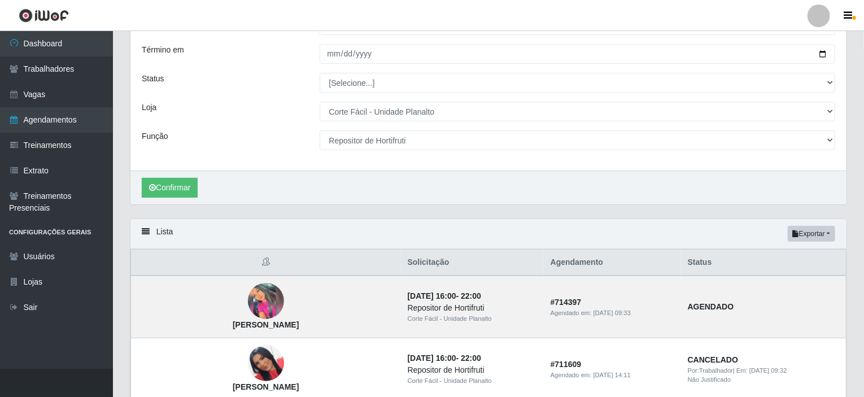
scroll to position [160, 0]
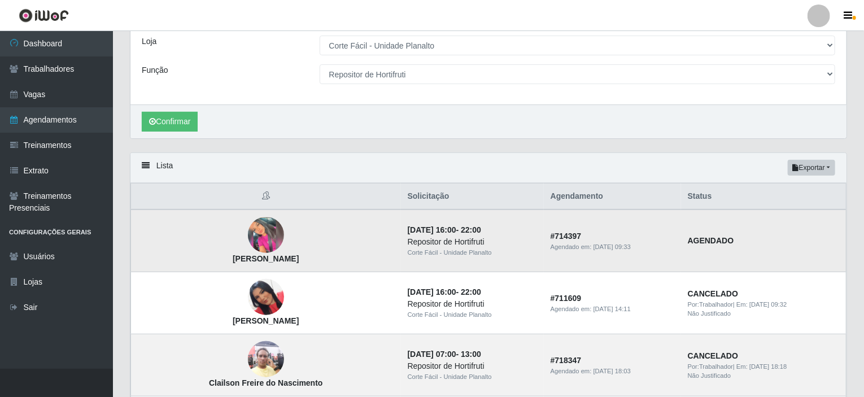
click at [248, 234] on img at bounding box center [266, 235] width 36 height 36
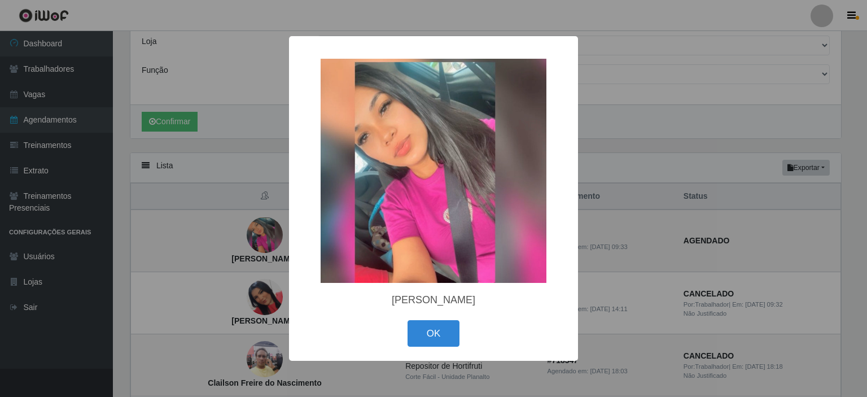
click at [397, 203] on img at bounding box center [434, 171] width 226 height 224
click at [790, 238] on div "× [PERSON_NAME] OK Cancel" at bounding box center [433, 198] width 867 height 397
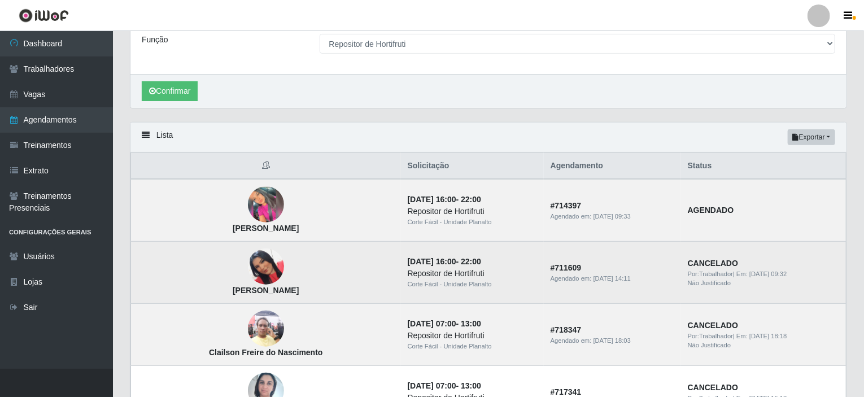
scroll to position [217, 0]
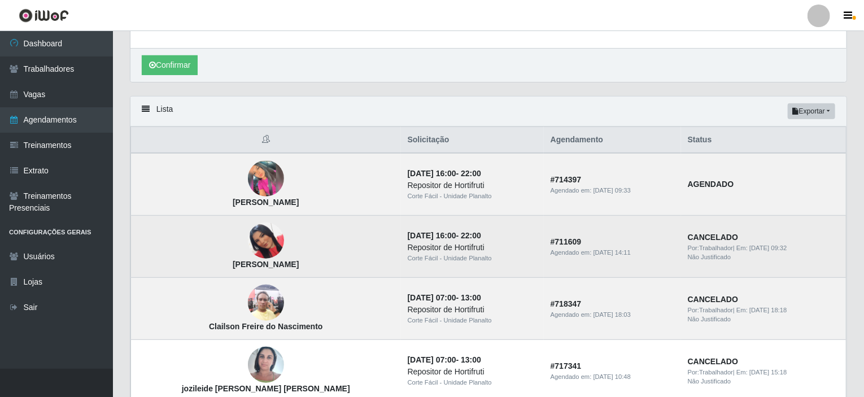
click at [248, 240] on img at bounding box center [266, 241] width 36 height 64
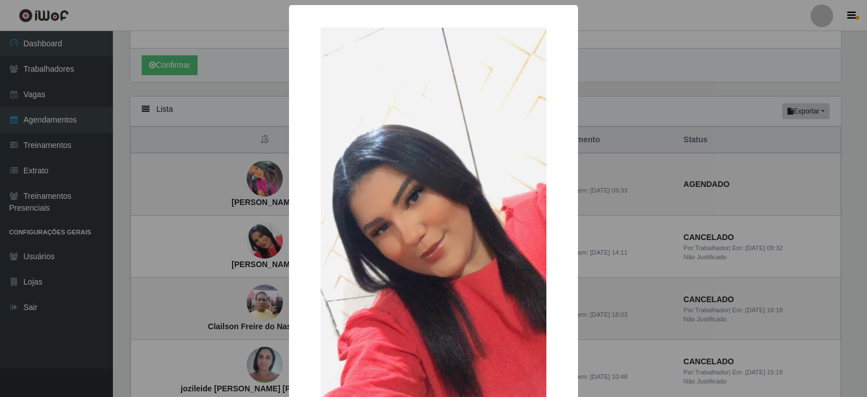
click at [677, 143] on div "× [PERSON_NAME] OK Cancel" at bounding box center [433, 198] width 867 height 397
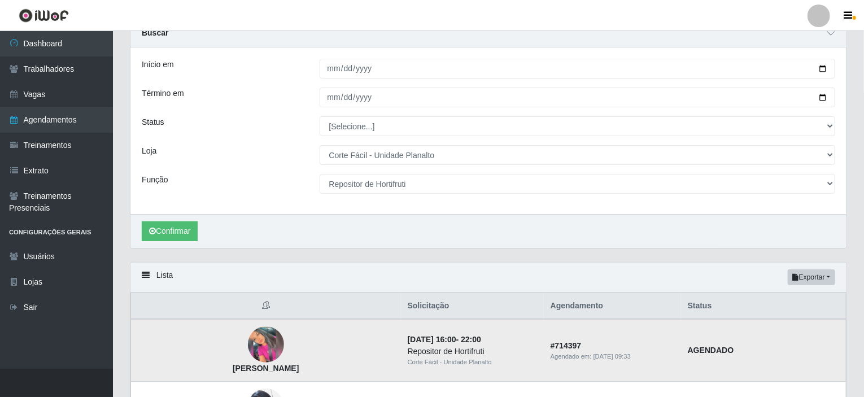
scroll to position [104, 0]
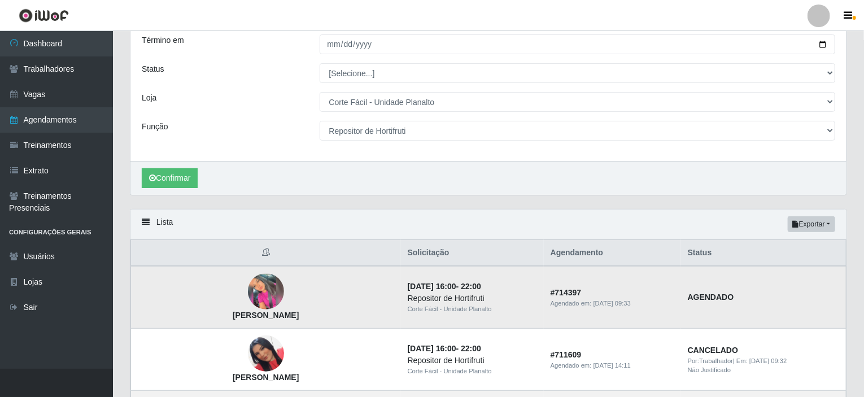
click at [698, 295] on strong "AGENDADO" at bounding box center [710, 296] width 46 height 9
click at [248, 290] on img at bounding box center [266, 292] width 36 height 36
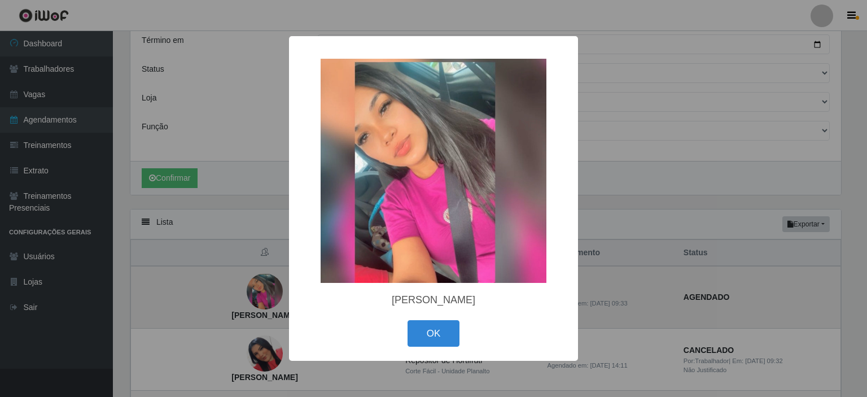
click at [227, 290] on div "× [PERSON_NAME] OK Cancel" at bounding box center [433, 198] width 867 height 397
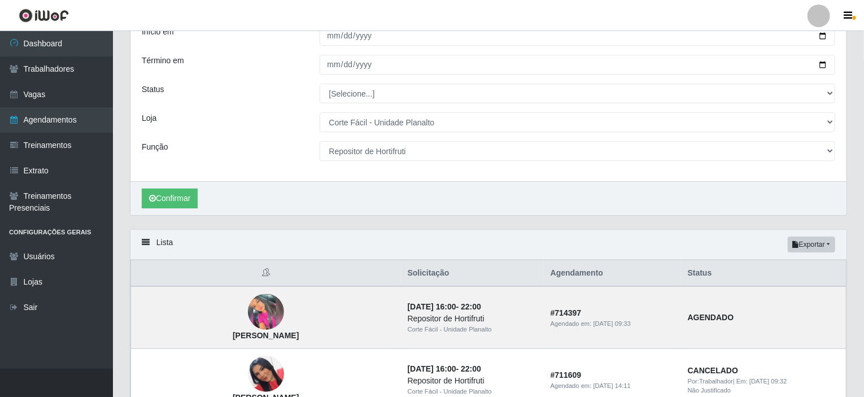
scroll to position [56, 0]
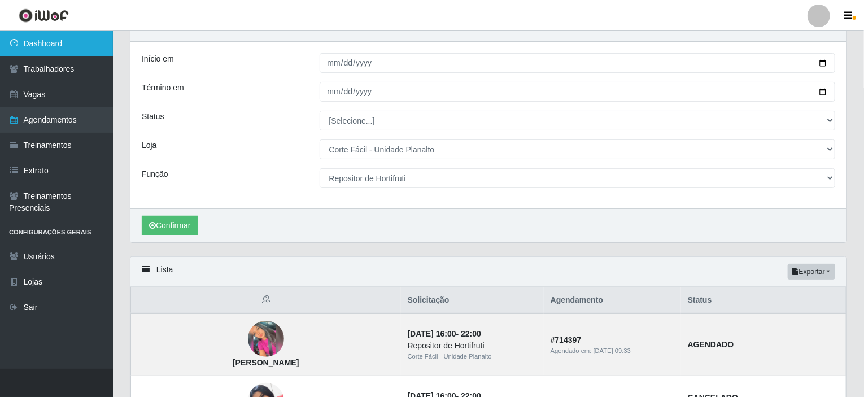
click at [42, 47] on link "Dashboard" at bounding box center [56, 43] width 113 height 25
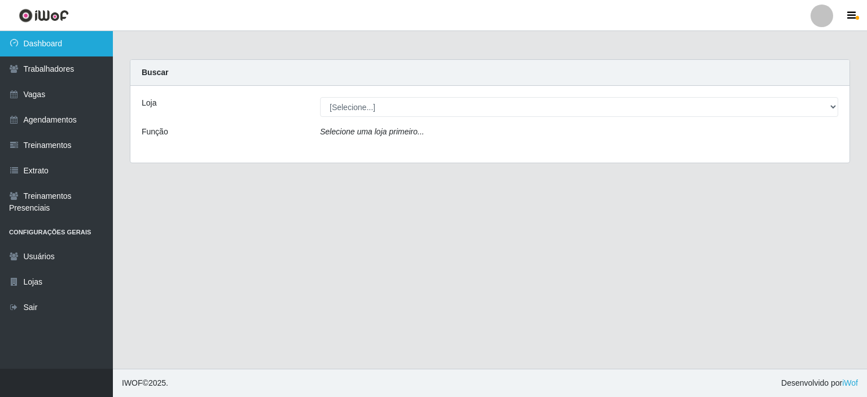
click at [55, 38] on link "Dashboard" at bounding box center [56, 43] width 113 height 25
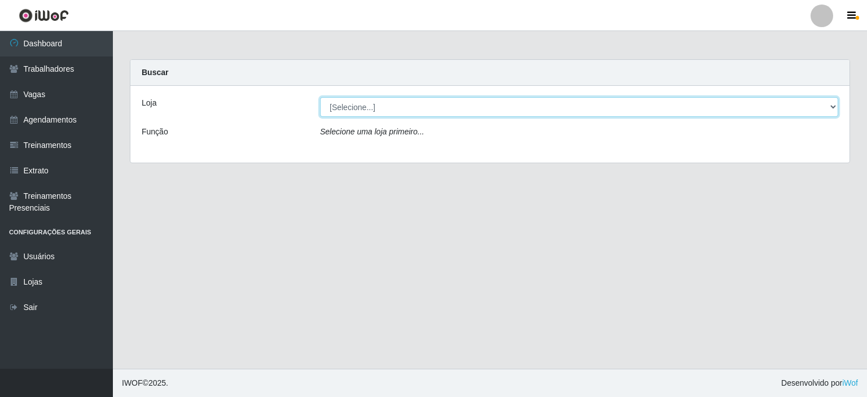
click at [592, 97] on select "[Selecione...] Corte Fácil - Unidade Planalto" at bounding box center [579, 107] width 518 height 20
select select "202"
click at [320, 97] on select "[Selecione...] Corte Fácil - Unidade Planalto" at bounding box center [579, 107] width 518 height 20
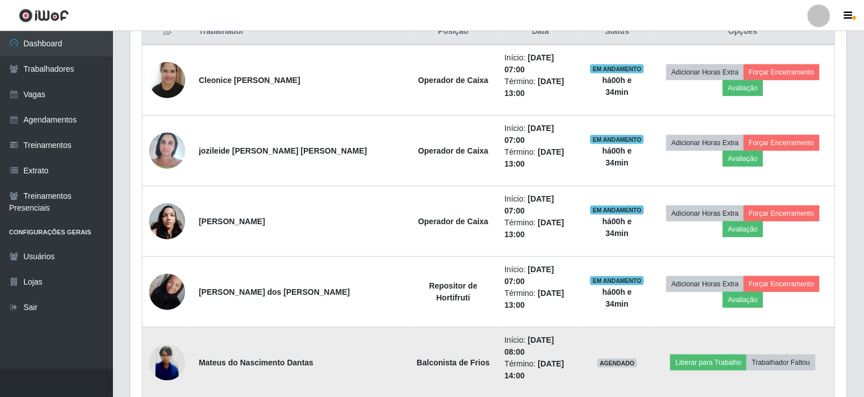
scroll to position [452, 0]
